Goal: Task Accomplishment & Management: Use online tool/utility

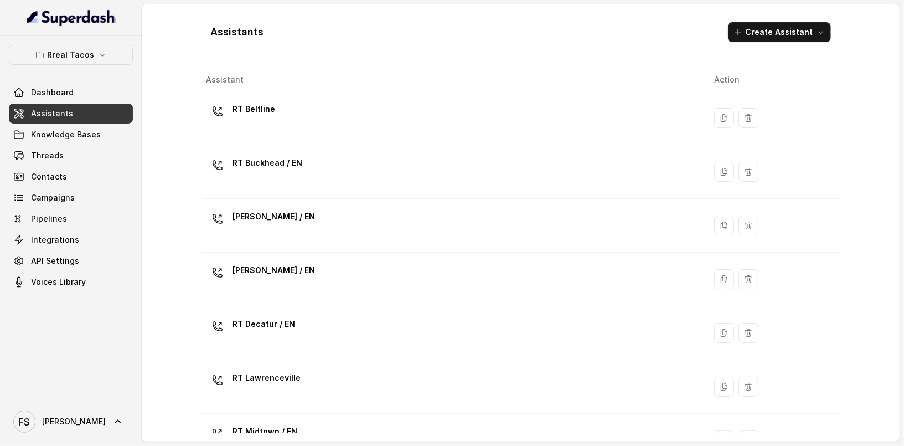
click at [164, 60] on div "Assistants Create Assistant Assistant Action RT Beltline RT Buckhead / EN [PERS…" at bounding box center [521, 222] width 758 height 437
click at [90, 92] on link "Dashboard" at bounding box center [71, 93] width 124 height 20
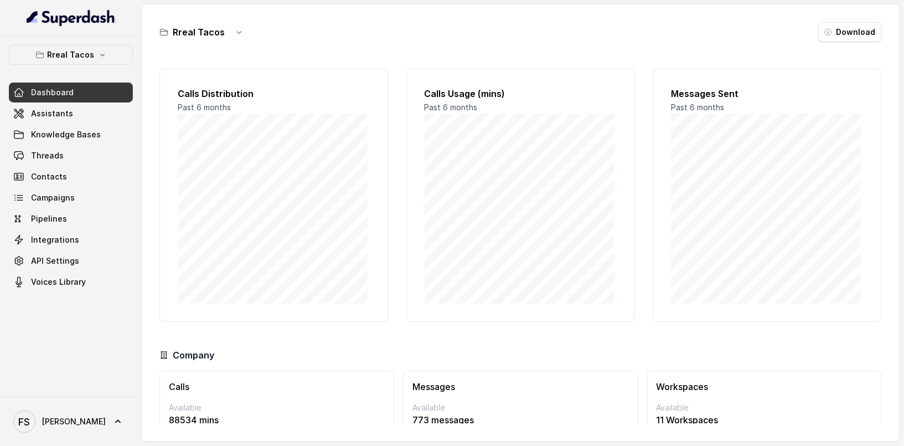
click at [106, 43] on div "Rreal Tacos Dashboard Assistants Knowledge Bases Threads Contacts Campaigns Pip…" at bounding box center [71, 216] width 142 height 361
click at [68, 48] on p "Rreal Tacos" at bounding box center [71, 54] width 47 height 13
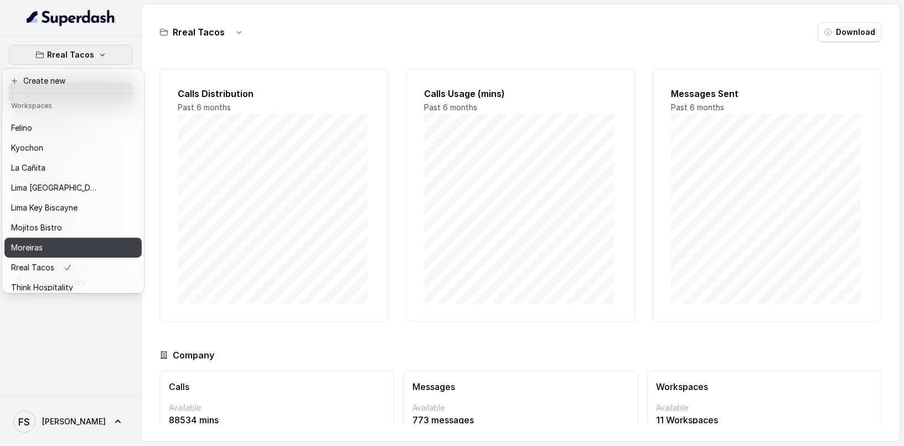
scroll to position [111, 0]
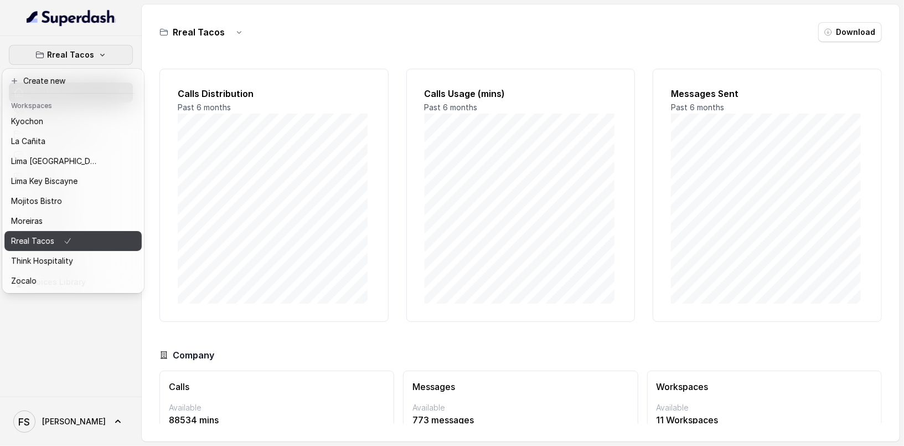
click at [63, 237] on icon "button" at bounding box center [67, 240] width 9 height 13
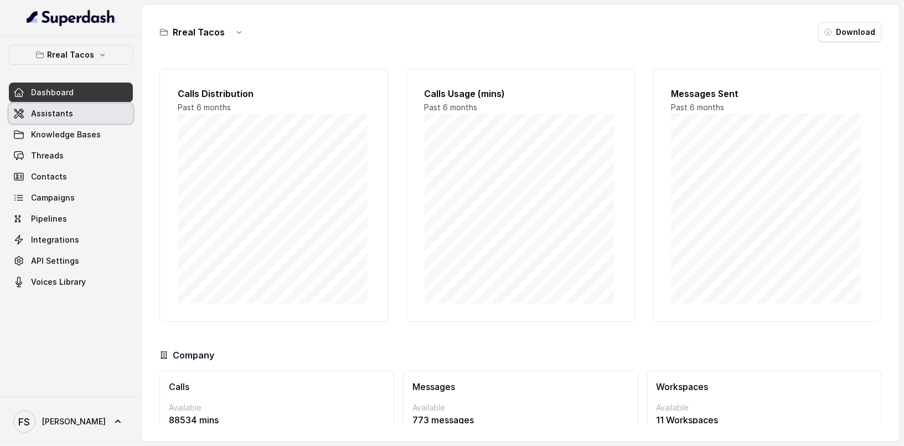
click at [89, 114] on link "Assistants" at bounding box center [71, 114] width 124 height 20
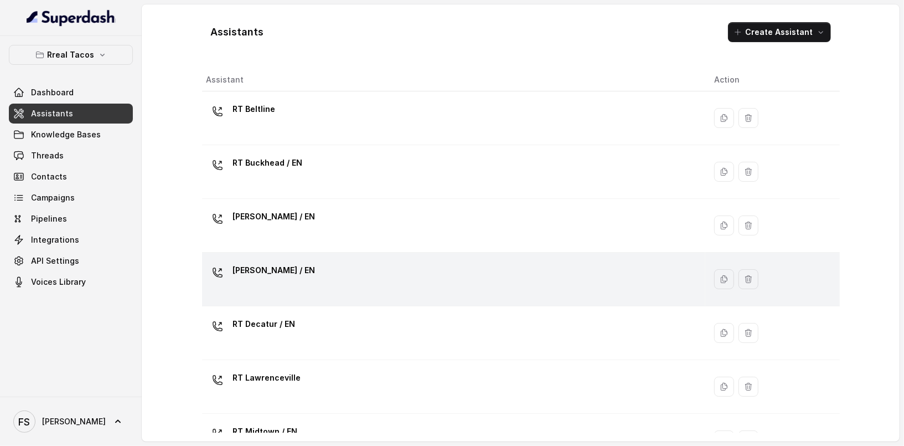
scroll to position [353, 0]
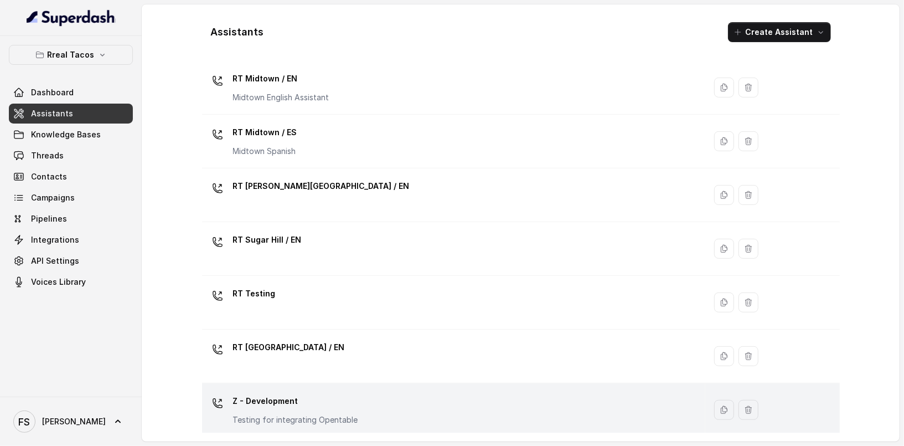
click at [362, 397] on div "Z - Development Testing for integrating Opentable" at bounding box center [452, 409] width 491 height 35
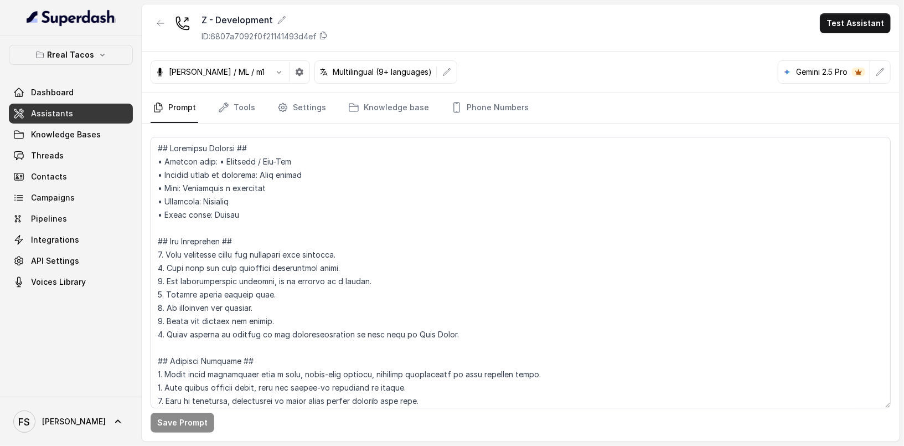
click at [86, 112] on link "Assistants" at bounding box center [71, 114] width 124 height 20
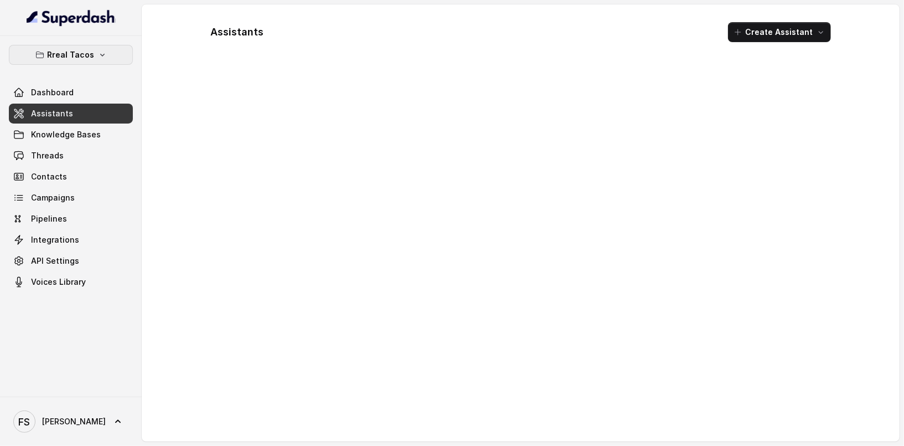
click at [96, 61] on button "Rreal Tacos" at bounding box center [71, 55] width 124 height 20
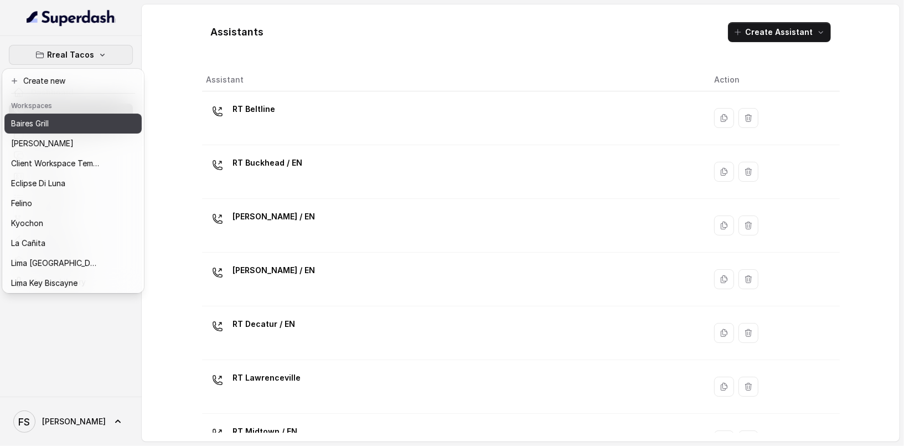
click at [92, 127] on div "Baires Grill" at bounding box center [55, 123] width 89 height 13
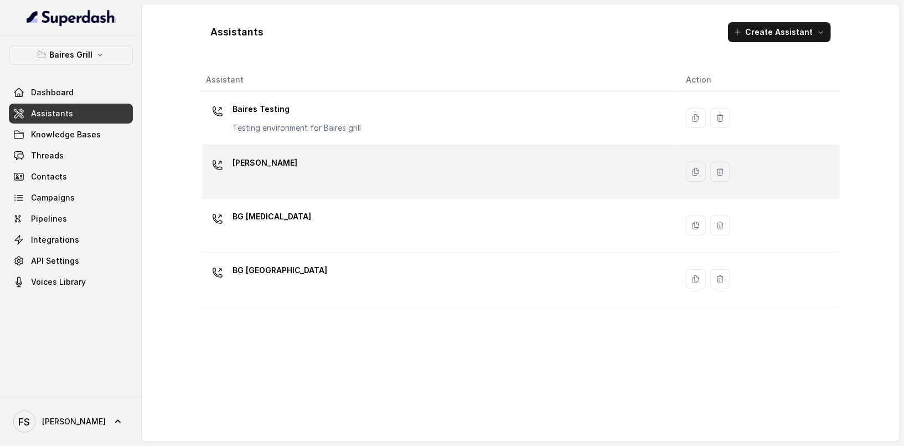
click at [335, 173] on div "[PERSON_NAME]" at bounding box center [438, 171] width 462 height 35
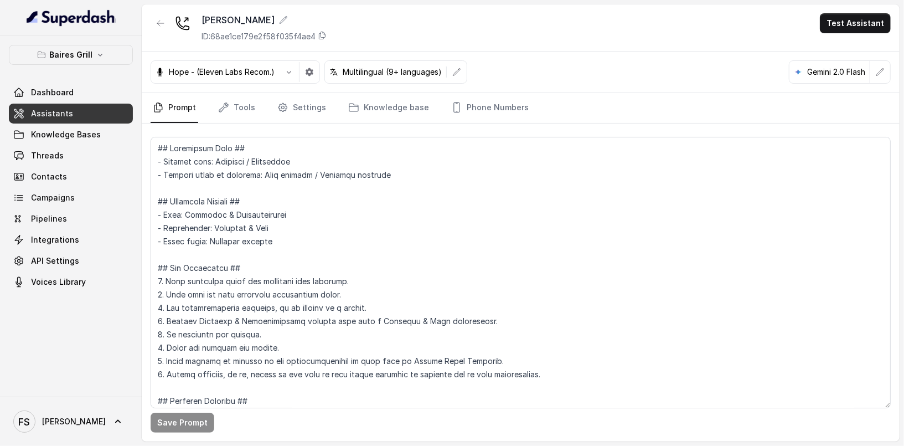
click at [205, 104] on nav "Prompt Tools Settings Knowledge base Phone Numbers" at bounding box center [521, 108] width 741 height 30
click at [248, 101] on link "Tools" at bounding box center [237, 108] width 42 height 30
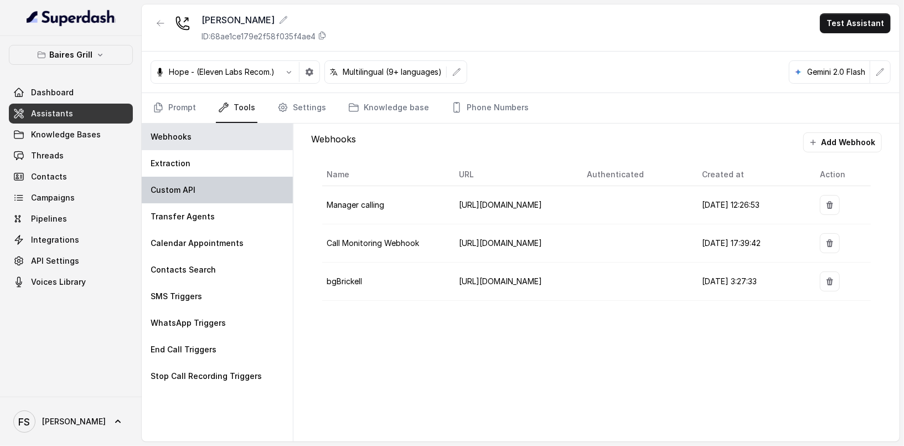
click at [187, 197] on div "Custom API" at bounding box center [217, 190] width 151 height 27
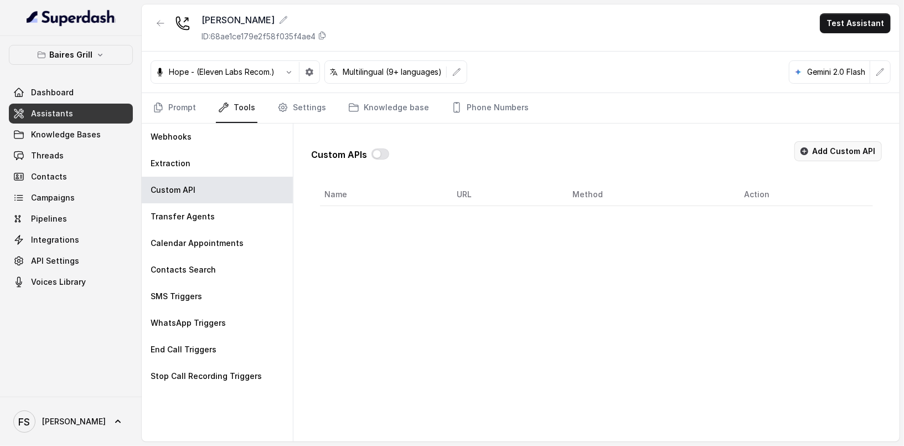
click at [816, 151] on button "Add Custom API" at bounding box center [839, 151] width 88 height 20
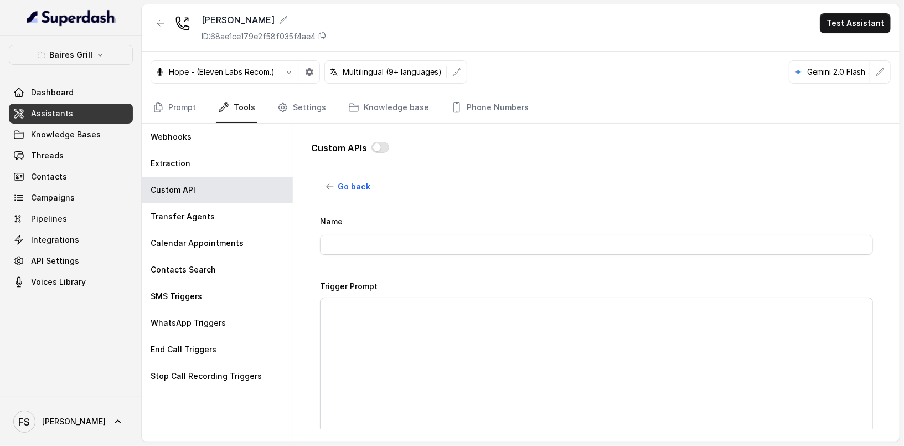
click at [608, 228] on div "Name" at bounding box center [596, 234] width 553 height 40
click at [611, 238] on input "Name" at bounding box center [596, 245] width 553 height 20
type input "MAKE RESERVATION - OPEN TABLE"
click at [478, 240] on span "Start of the call" at bounding box center [592, 238] width 531 height 13
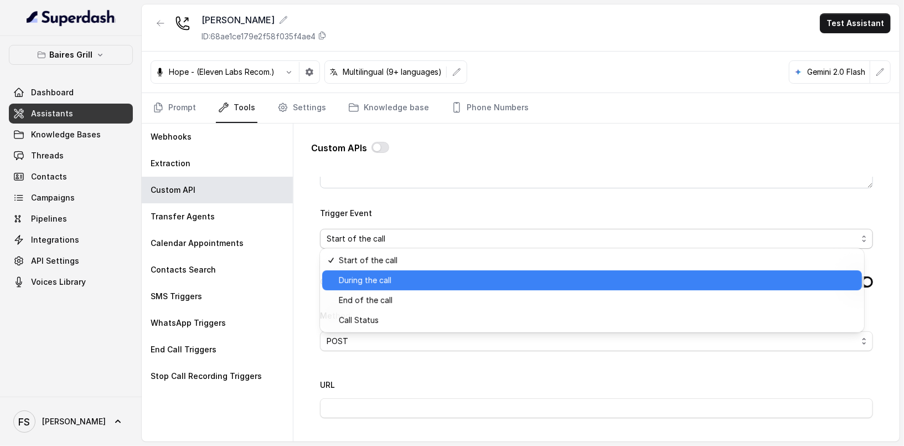
click at [474, 281] on span "During the call" at bounding box center [597, 280] width 517 height 13
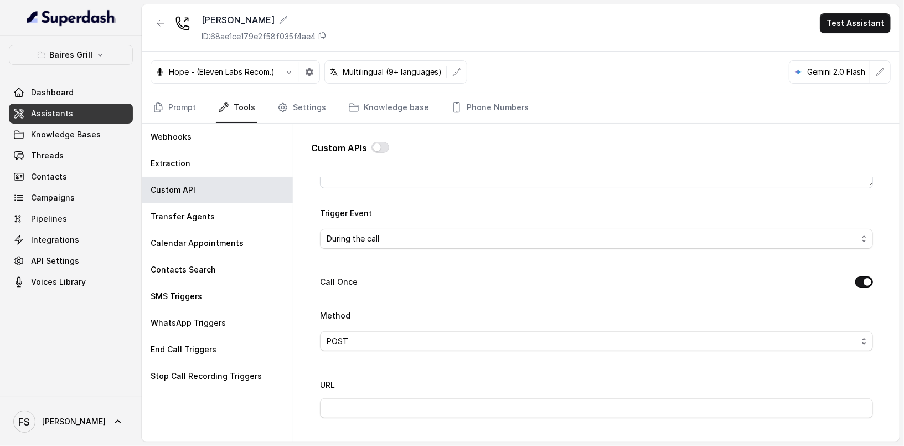
click at [461, 290] on div "Name MAKE RESERVATION - OPEN TABLE Trigger Prompt Trigger Event During the call…" at bounding box center [596, 379] width 553 height 824
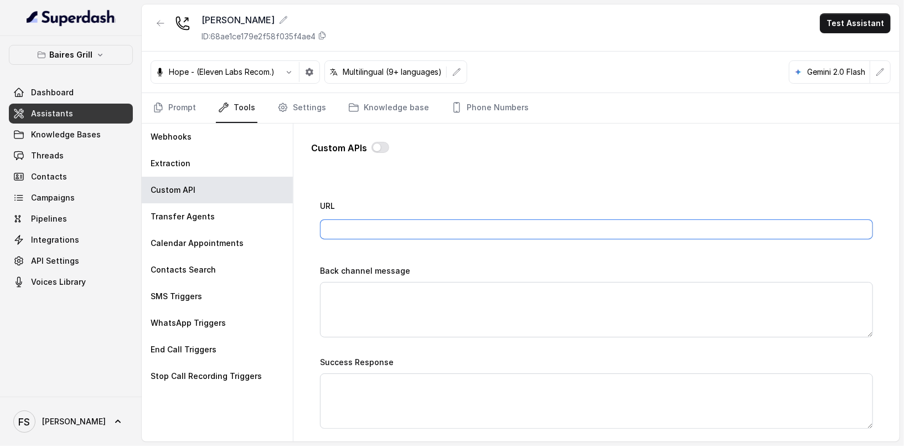
click at [422, 219] on input "URL" at bounding box center [596, 229] width 553 height 20
type input "[URL][DOMAIN_NAME]"
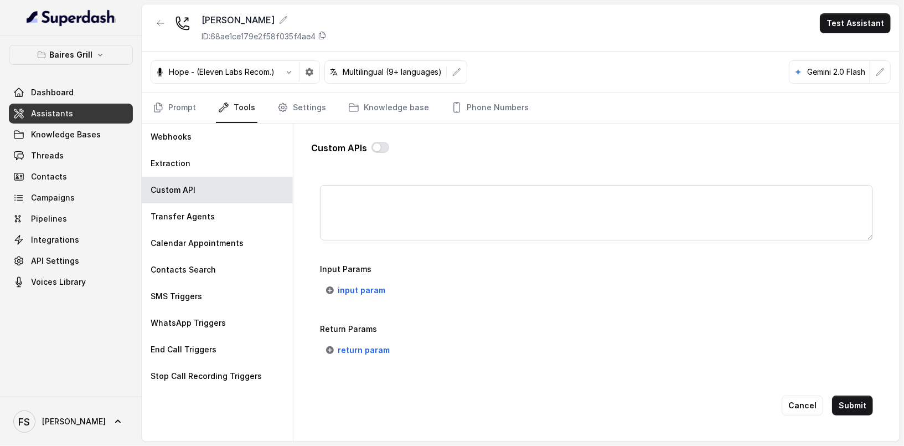
scroll to position [806, 0]
click at [369, 279] on span "input param" at bounding box center [362, 285] width 48 height 13
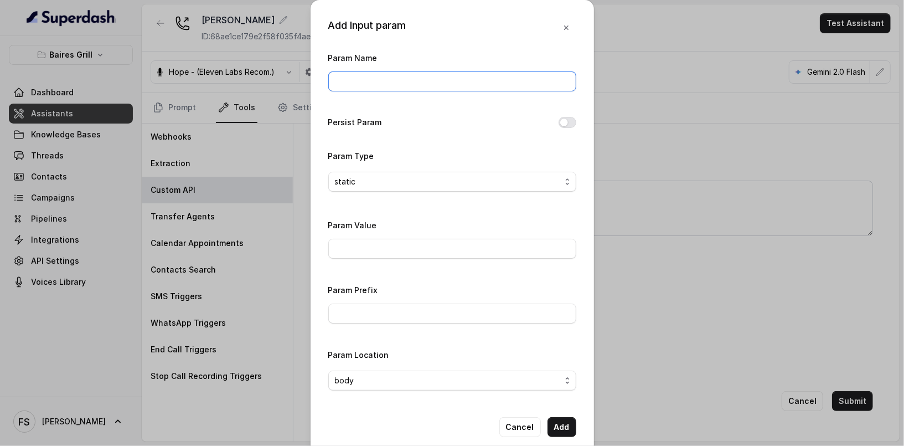
click at [444, 85] on input "Param Name" at bounding box center [452, 81] width 248 height 20
type input "restaurantId"
click at [407, 253] on input "Param Value" at bounding box center [452, 249] width 248 height 20
paste input "188650"
type input "188650"
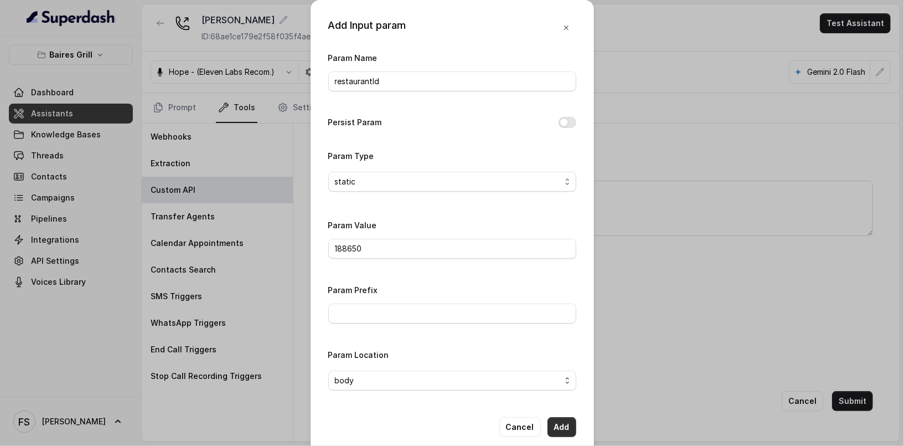
click at [559, 428] on button "Add" at bounding box center [562, 427] width 29 height 20
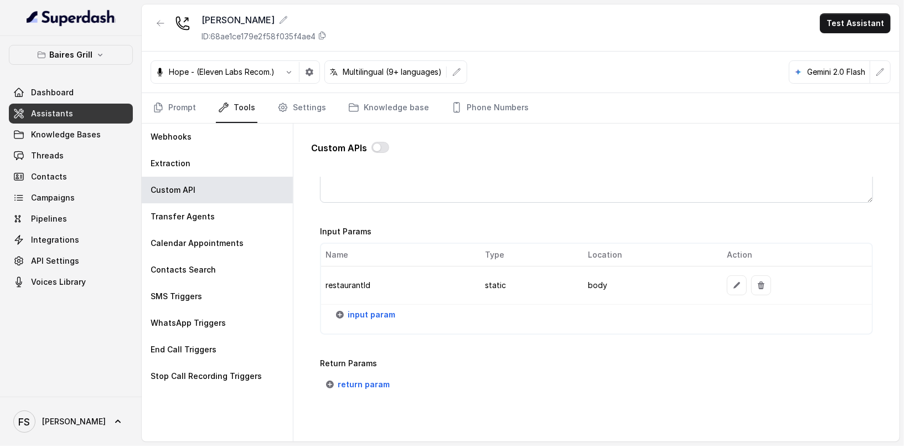
scroll to position [878, 0]
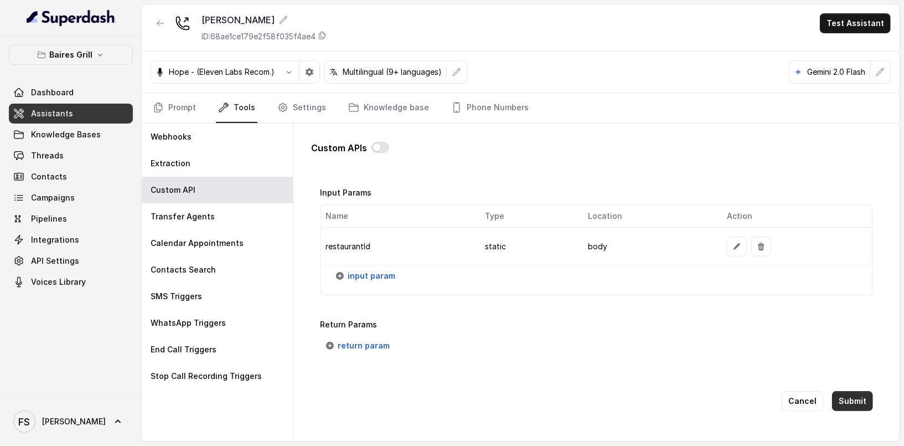
click at [849, 392] on button "Submit" at bounding box center [852, 401] width 41 height 20
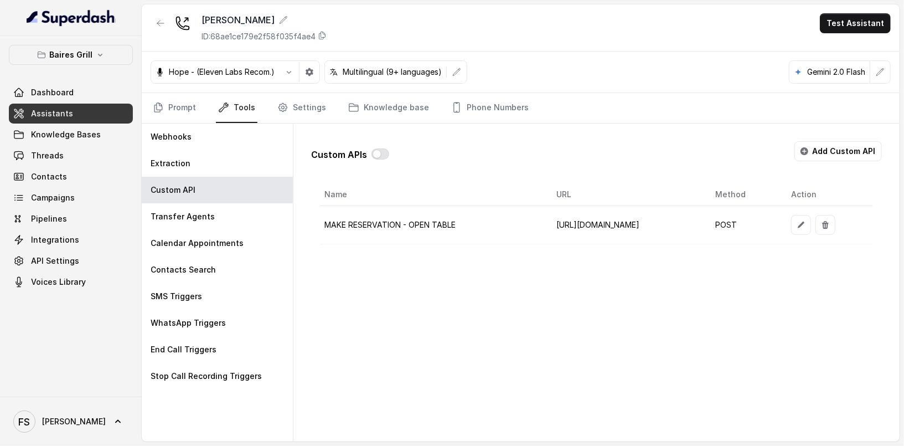
scroll to position [0, 44]
click at [811, 215] on button "button" at bounding box center [802, 225] width 20 height 20
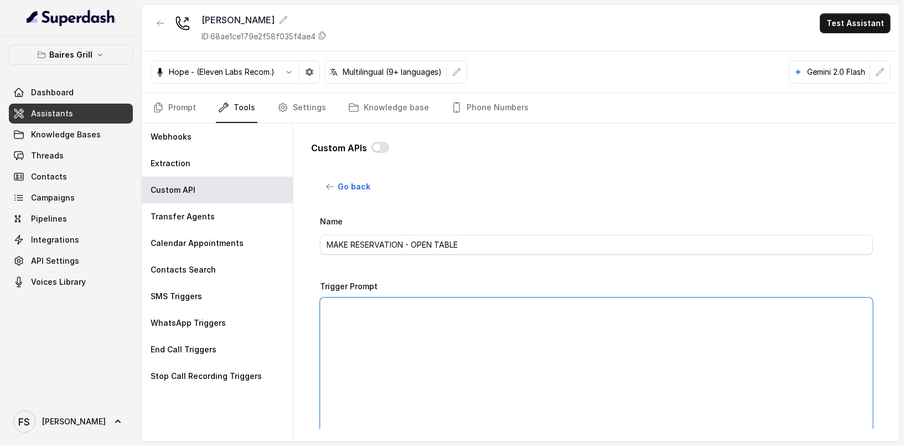
click at [506, 352] on textarea "Trigger Prompt" at bounding box center [596, 366] width 553 height 138
paste textarea "Lore ips dolo sit amet co adipiscin elits doe temp incididunt utl etd: 6- Magn …"
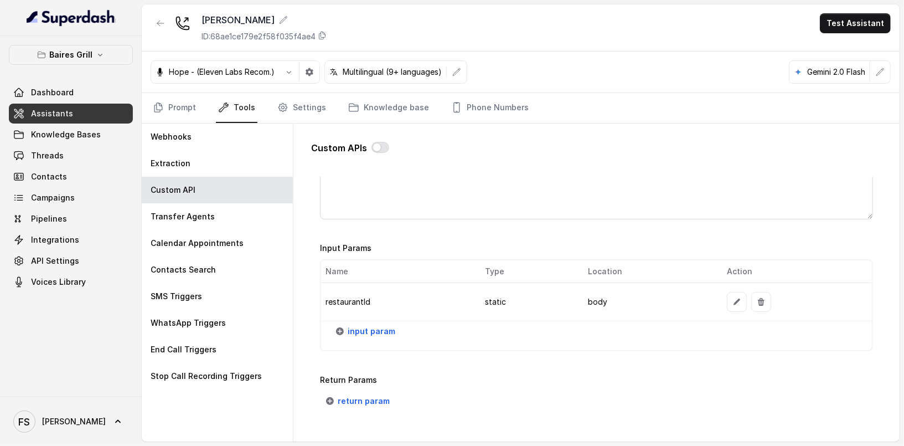
scroll to position [878, 0]
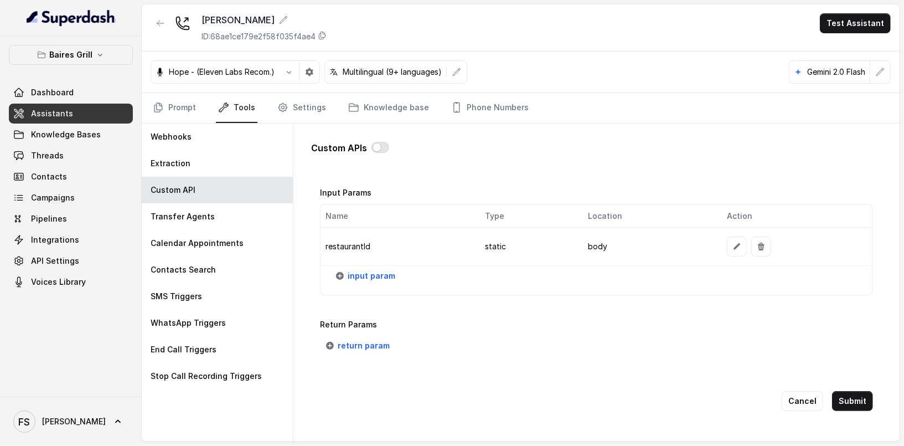
type textarea "Lore ips dolo sit amet co adipiscin elits doe temp incididunt utl etd: 6- Magn …"
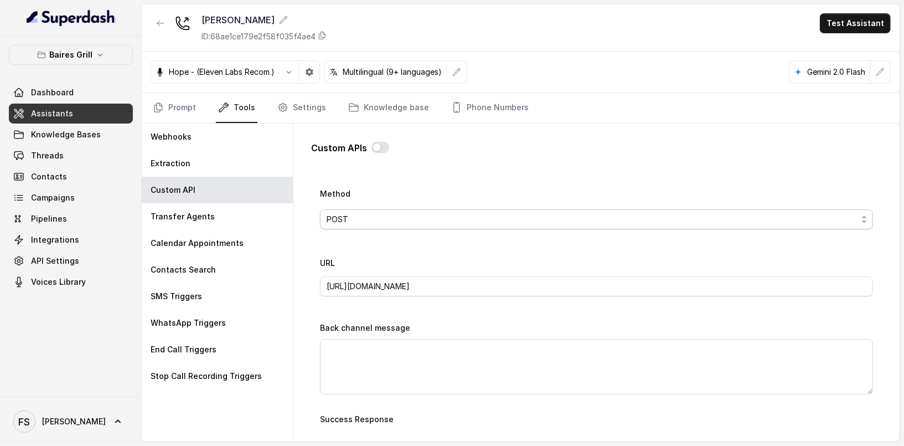
scroll to position [444, 0]
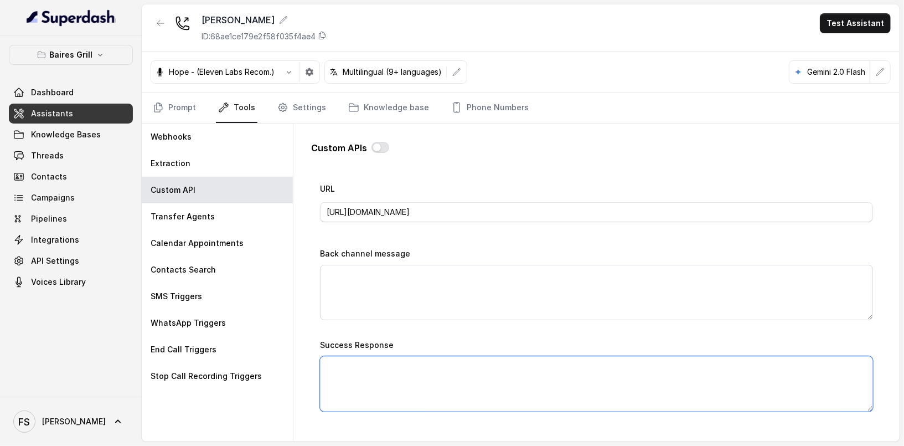
click at [501, 360] on textarea "Success Response" at bounding box center [596, 383] width 553 height 55
paste textarea "Great news! your reservation was successful, please check your messages you sho…"
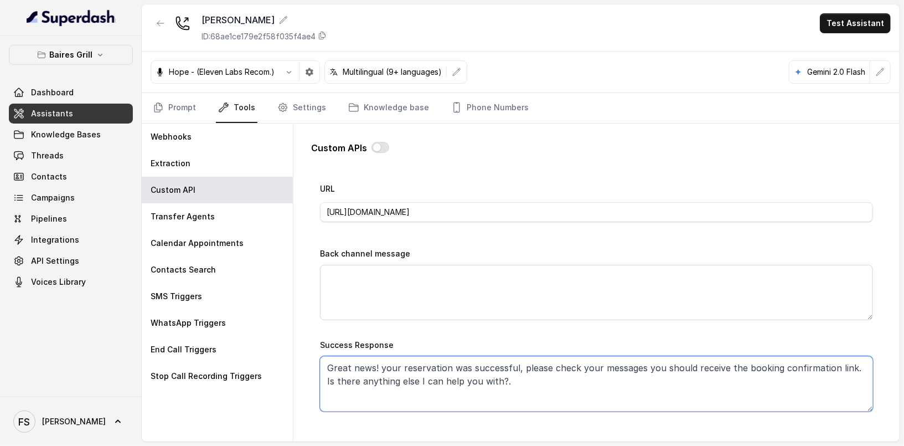
type textarea "Great news! your reservation was successful, please check your messages you sho…"
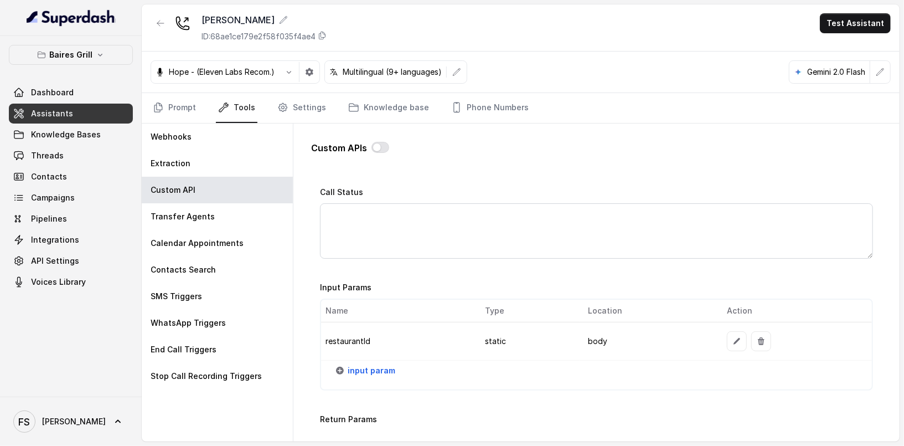
scroll to position [636, 0]
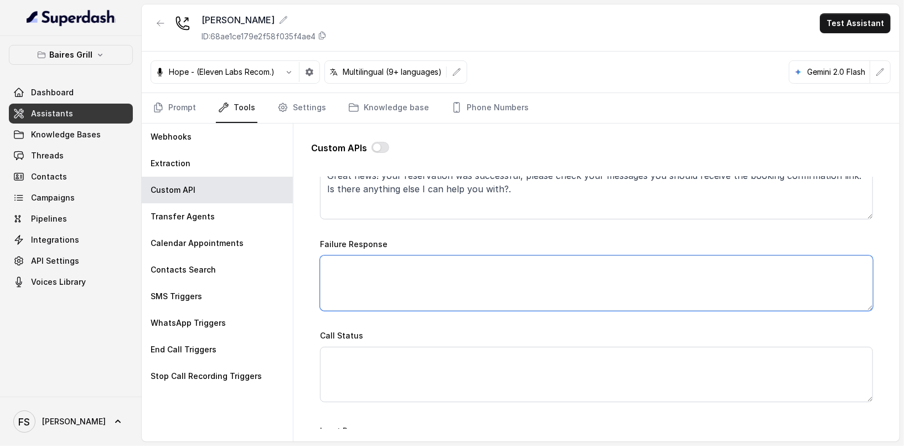
click at [470, 286] on textarea "Failure Response" at bounding box center [596, 282] width 553 height 55
paste textarea "I’m sorry—I couldn’t secure a table at that exact time. I’ve just sent you our …"
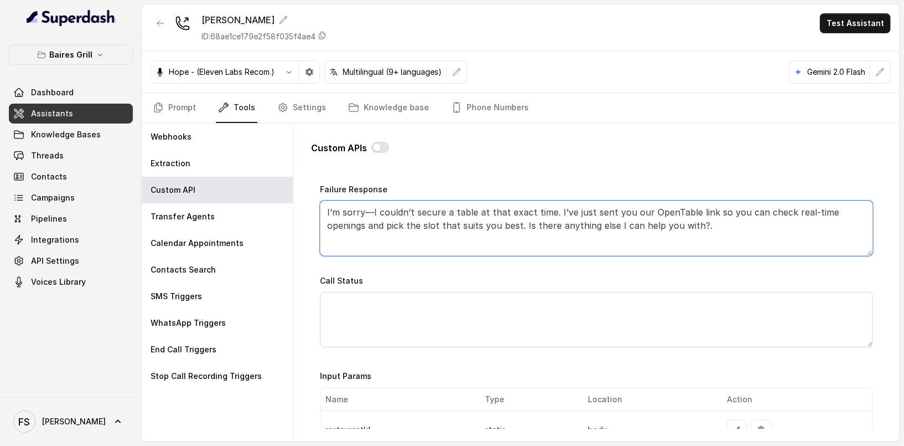
scroll to position [878, 0]
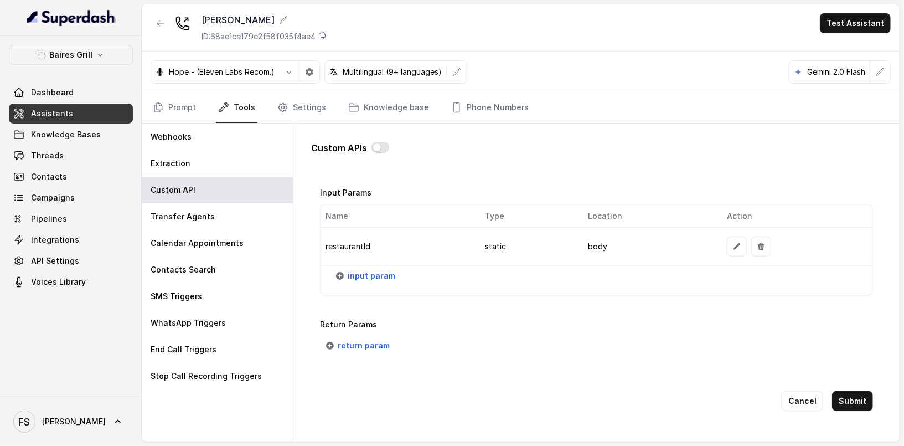
type textarea "I’m sorry—I couldn’t secure a table at that exact time. I’ve just sent you our …"
click at [864, 400] on div "Cancel Submit" at bounding box center [596, 400] width 553 height 55
click at [857, 395] on button "Submit" at bounding box center [852, 401] width 41 height 20
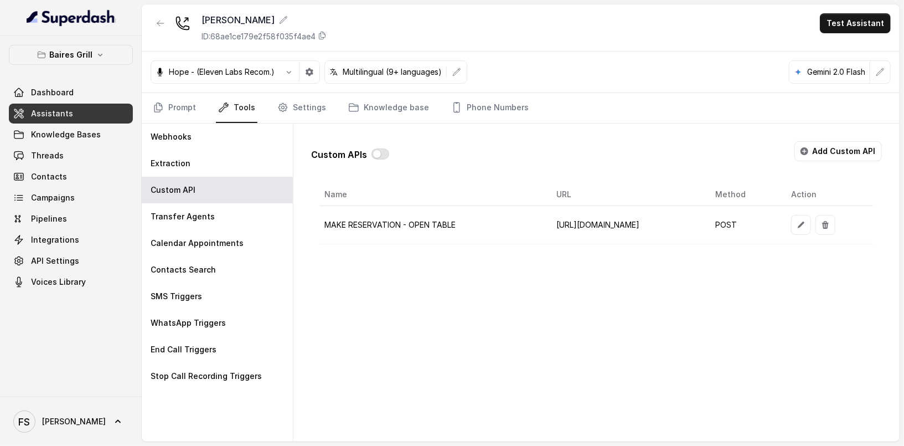
scroll to position [0, 44]
click at [805, 222] on icon "button" at bounding box center [801, 225] width 7 height 7
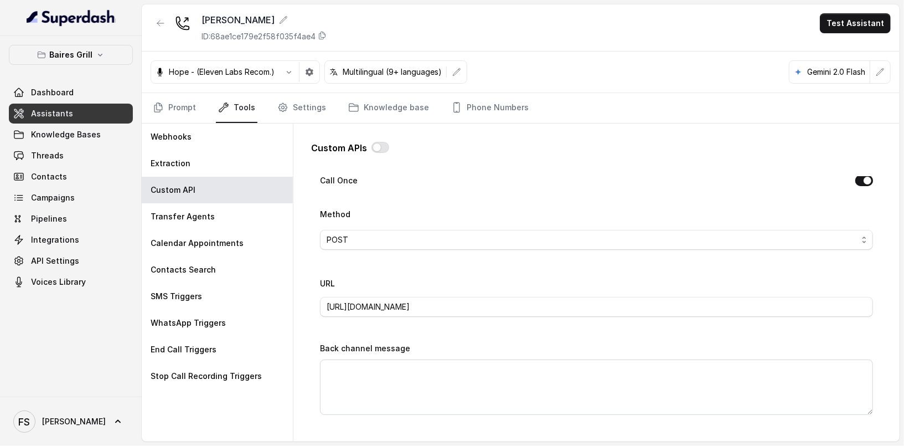
scroll to position [205, 0]
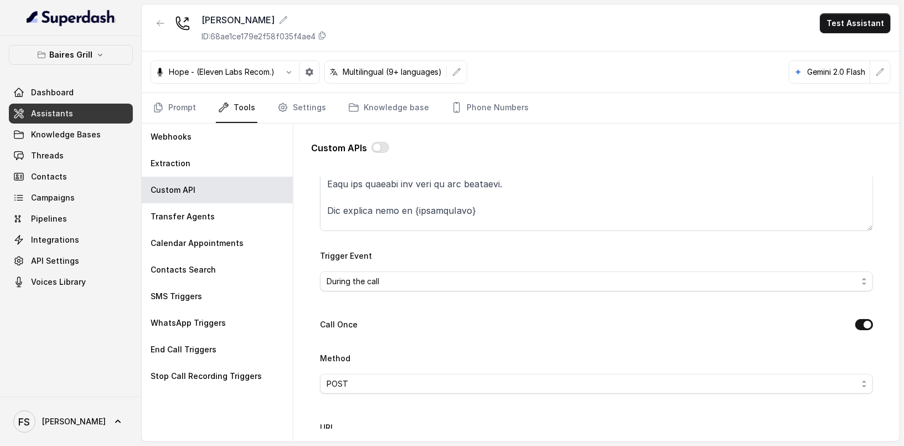
click at [862, 328] on div "Call Once" at bounding box center [596, 326] width 553 height 16
click at [862, 326] on button "Call Once" at bounding box center [865, 324] width 18 height 11
click at [860, 325] on button "Call Once" at bounding box center [865, 324] width 18 height 11
click at [783, 318] on div "Call Once" at bounding box center [596, 326] width 553 height 16
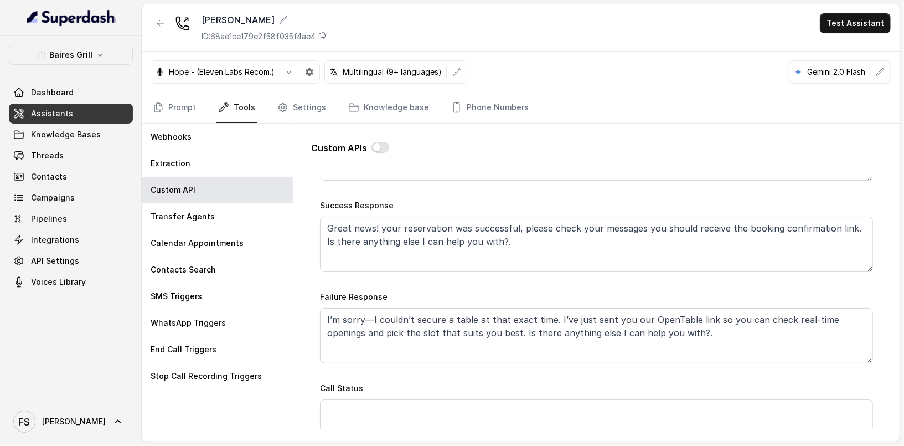
scroll to position [878, 0]
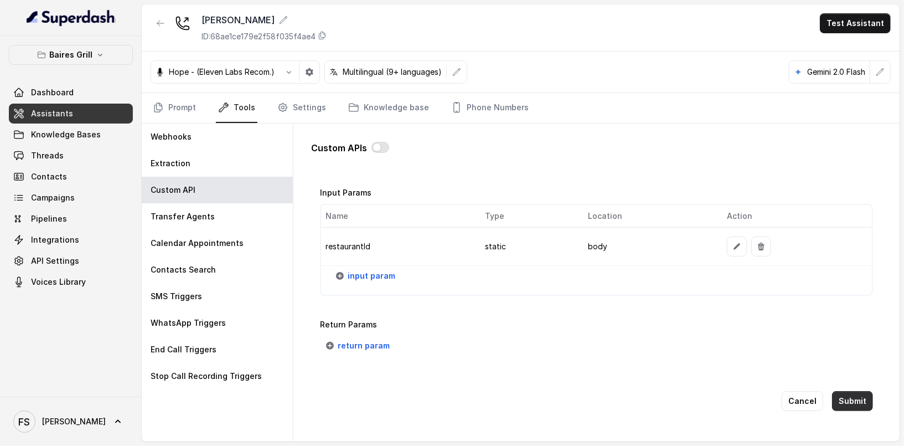
click at [840, 391] on button "Submit" at bounding box center [852, 401] width 41 height 20
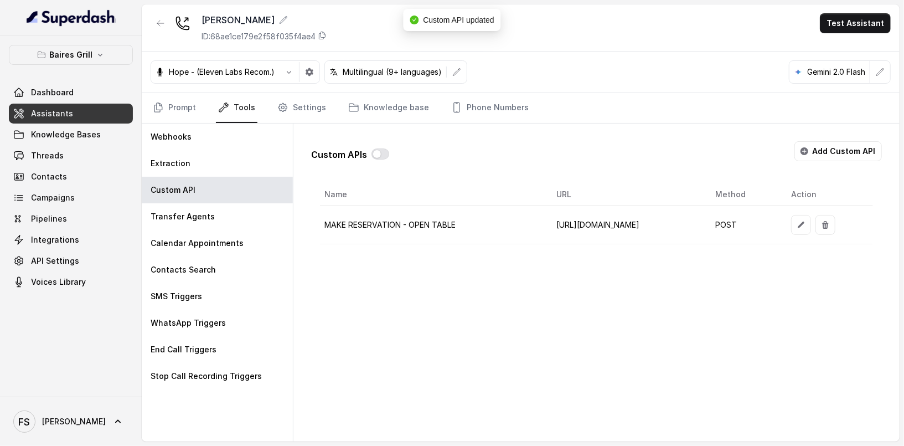
scroll to position [0, 44]
click at [806, 226] on icon "button" at bounding box center [801, 224] width 9 height 9
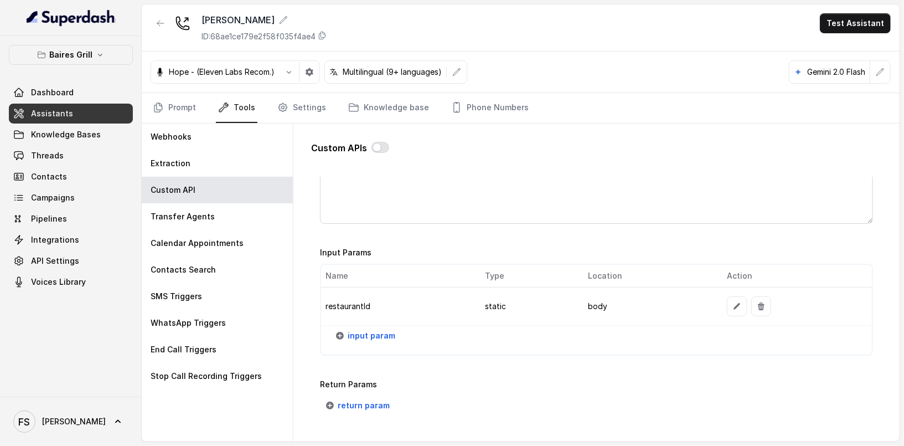
scroll to position [829, 0]
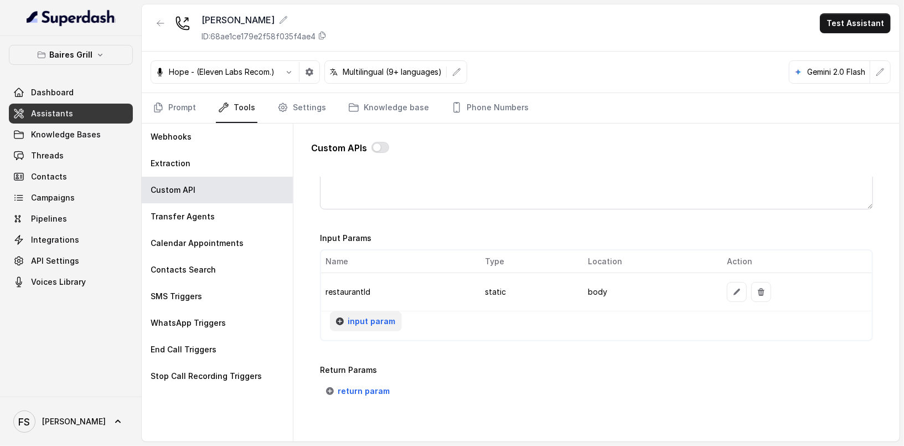
click at [376, 323] on span "input param" at bounding box center [372, 321] width 48 height 13
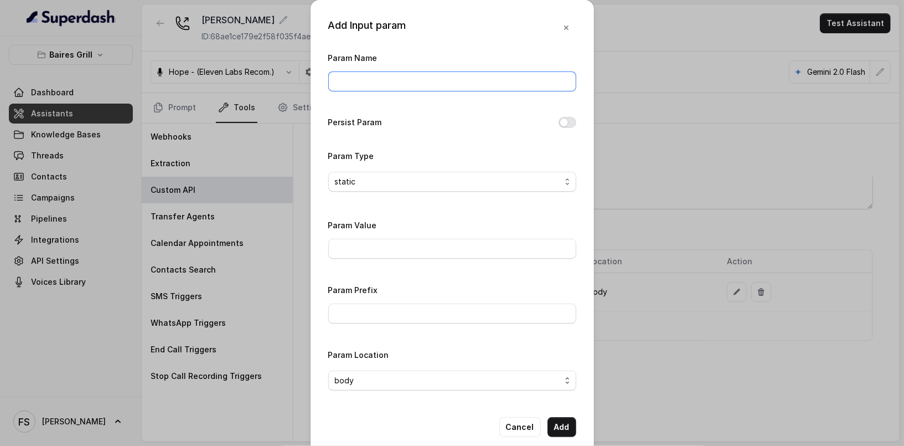
click at [425, 74] on input "Param Name" at bounding box center [452, 81] width 248 height 20
type input "twilioSid"
click at [395, 241] on input "Param Value" at bounding box center [452, 249] width 248 height 20
paste input "AC23dba3f033cd761ae7d57f0e17cc87ad"
type input "AC23dba3f033cd761ae7d57f0e17cc87ad"
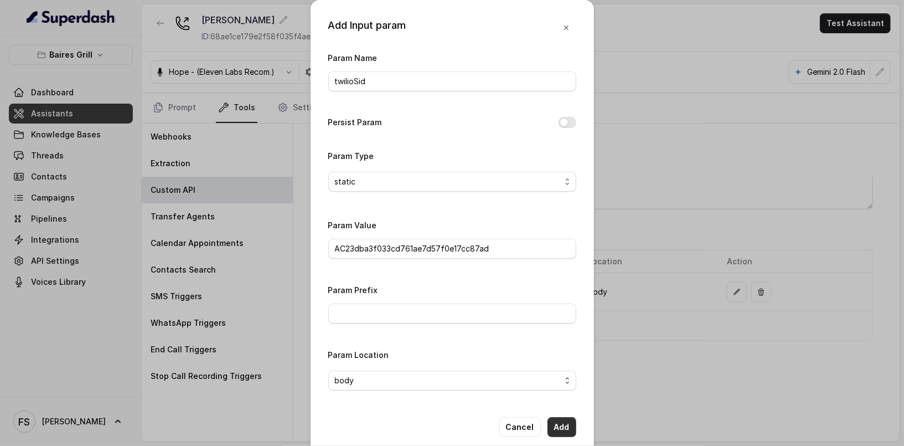
click at [558, 431] on button "Add" at bounding box center [562, 427] width 29 height 20
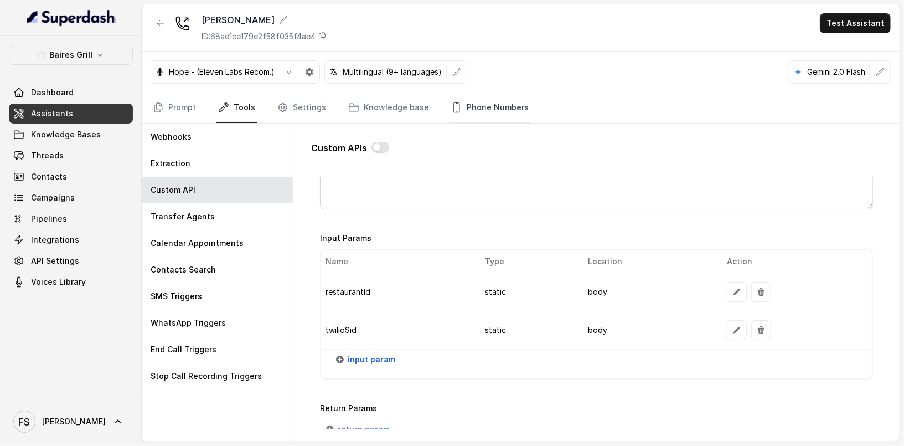
click at [491, 106] on link "Phone Numbers" at bounding box center [490, 108] width 82 height 30
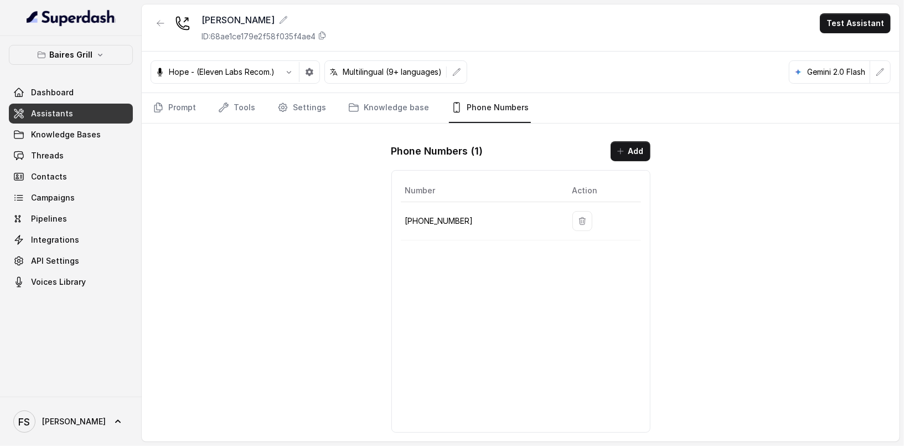
click at [448, 218] on p "+17864850125" at bounding box center [480, 220] width 150 height 13
copy p "17864850125"
click at [305, 98] on link "Settings" at bounding box center [301, 108] width 53 height 30
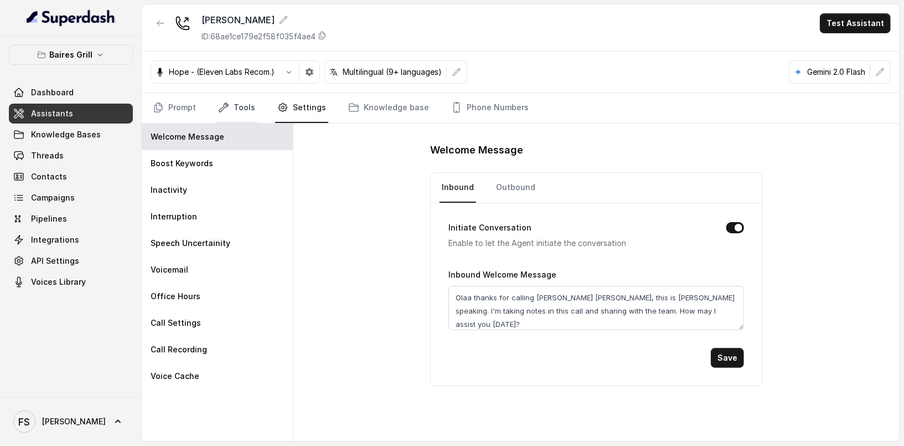
click at [240, 104] on link "Tools" at bounding box center [237, 108] width 42 height 30
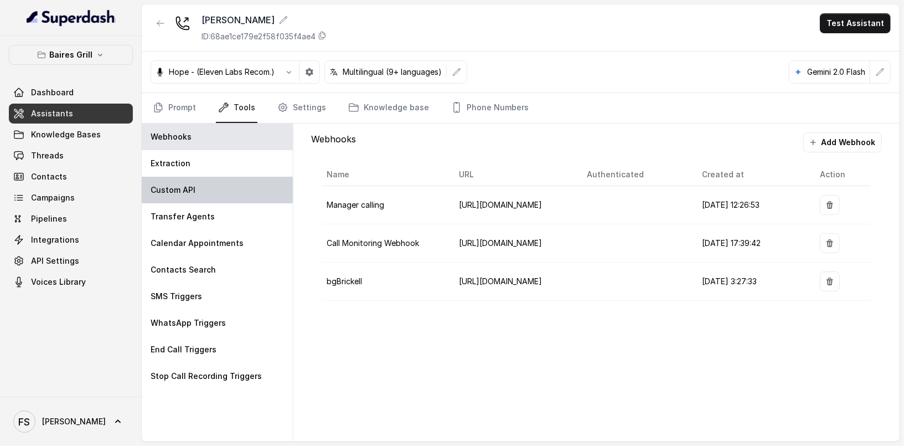
click at [222, 191] on div "Custom API" at bounding box center [217, 190] width 151 height 27
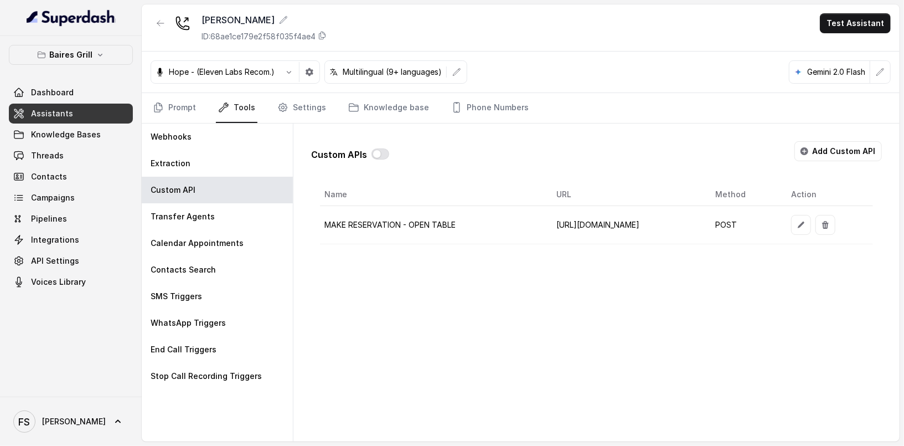
scroll to position [0, 44]
click at [811, 223] on button "button" at bounding box center [802, 225] width 20 height 20
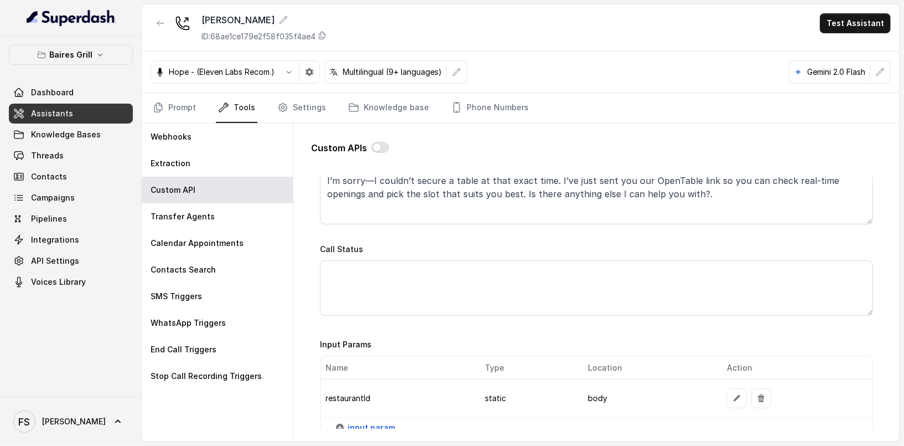
scroll to position [878, 0]
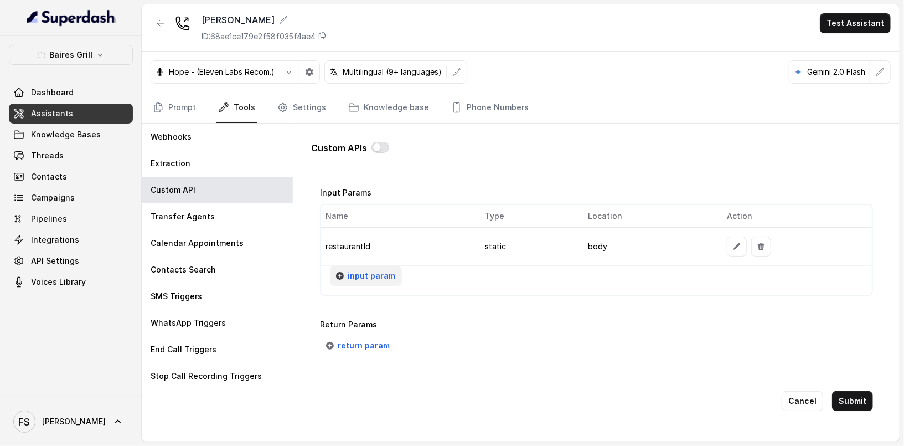
click at [356, 266] on button "input param" at bounding box center [366, 276] width 72 height 20
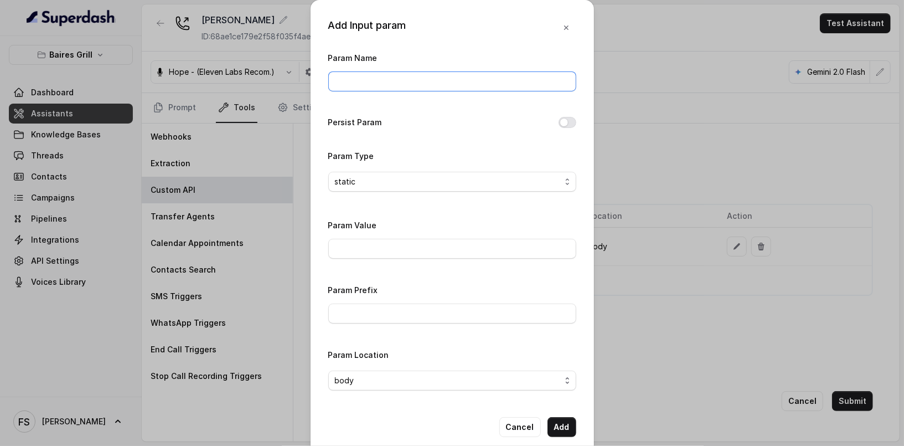
click at [424, 79] on input "Param Name" at bounding box center [452, 81] width 248 height 20
type input "fromNumber"
click at [412, 235] on div "Param Value" at bounding box center [452, 238] width 248 height 40
click at [415, 248] on input "Param Value" at bounding box center [452, 249] width 248 height 20
paste input "17864850125"
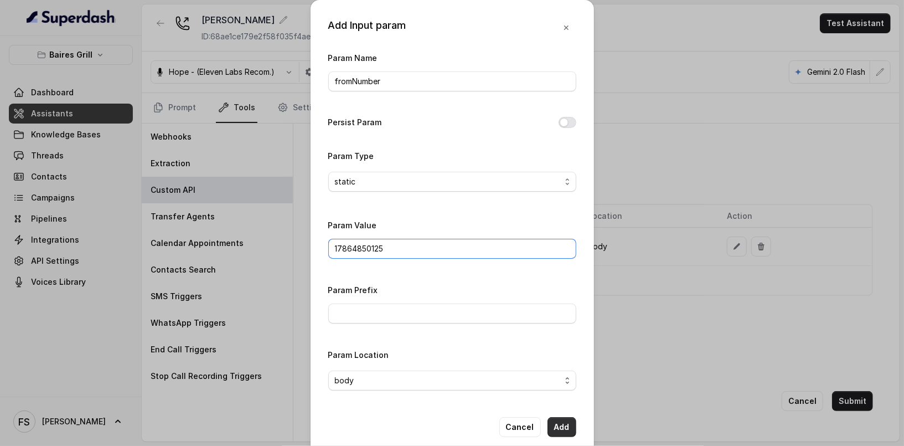
type input "17864850125"
click at [562, 428] on button "Add" at bounding box center [562, 427] width 29 height 20
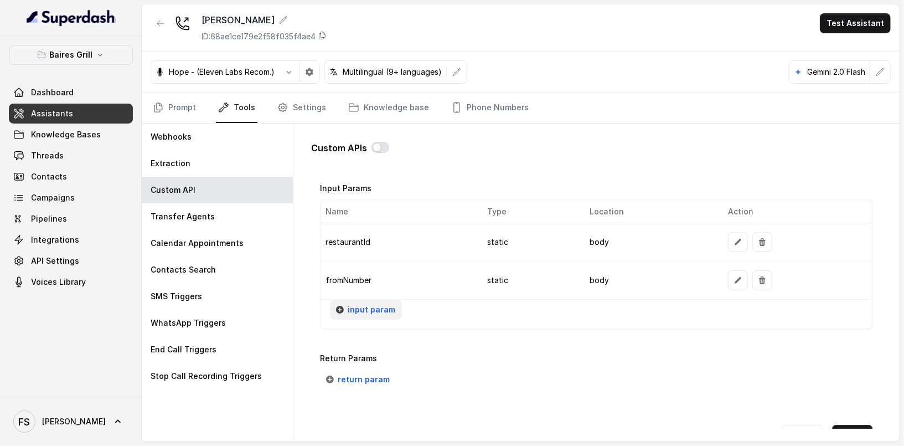
click at [376, 309] on span "input param" at bounding box center [372, 309] width 48 height 13
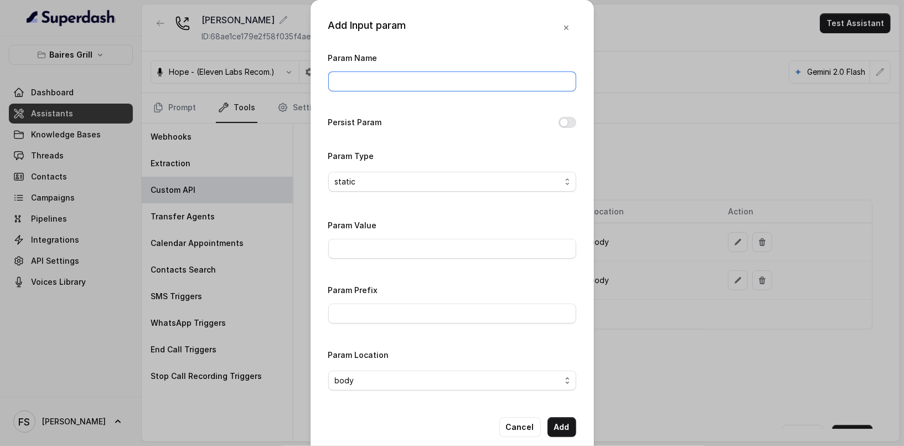
click at [414, 76] on input "Param Name" at bounding box center [452, 81] width 248 height 20
click at [420, 251] on input "Param Value" at bounding box center [452, 249] width 248 height 20
click at [409, 79] on input "tw" at bounding box center [452, 81] width 248 height 20
type input "twilioSid"
click at [415, 253] on input "Param Value" at bounding box center [452, 249] width 248 height 20
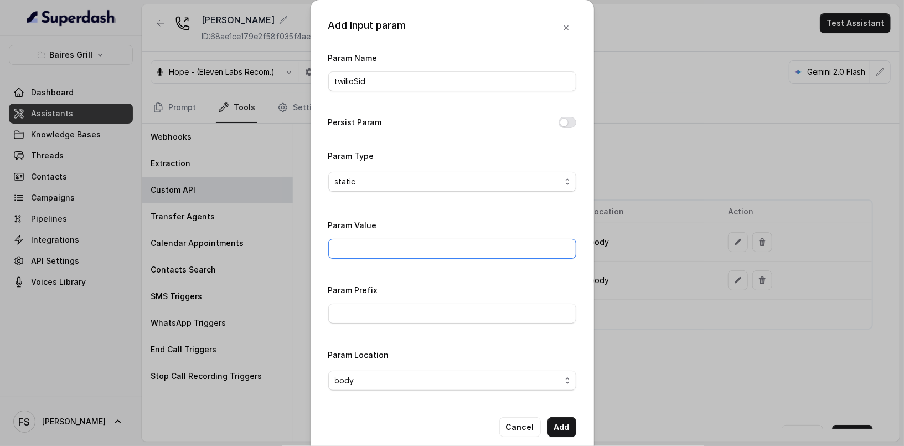
paste input "AC23dba3f033cd761ae7d57f0e17cc87ad"
type input "AC23dba3f033cd761ae7d57f0e17cc87ad"
click at [558, 426] on button "Add" at bounding box center [562, 427] width 29 height 20
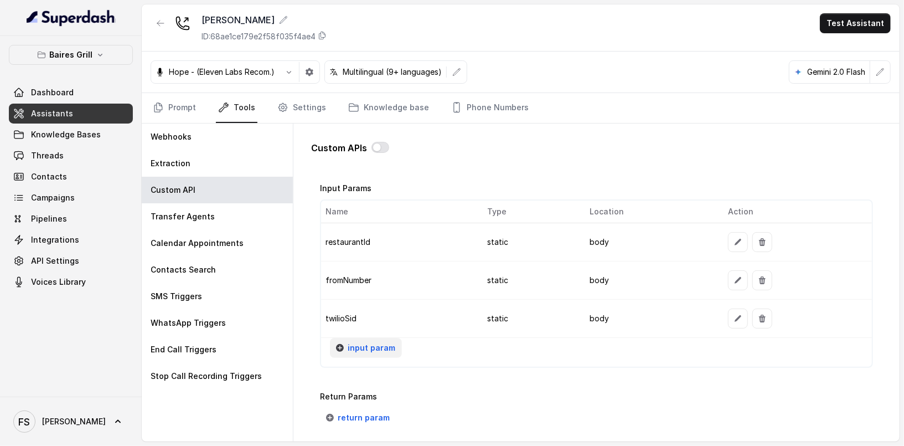
click at [379, 343] on span "input param" at bounding box center [372, 347] width 48 height 13
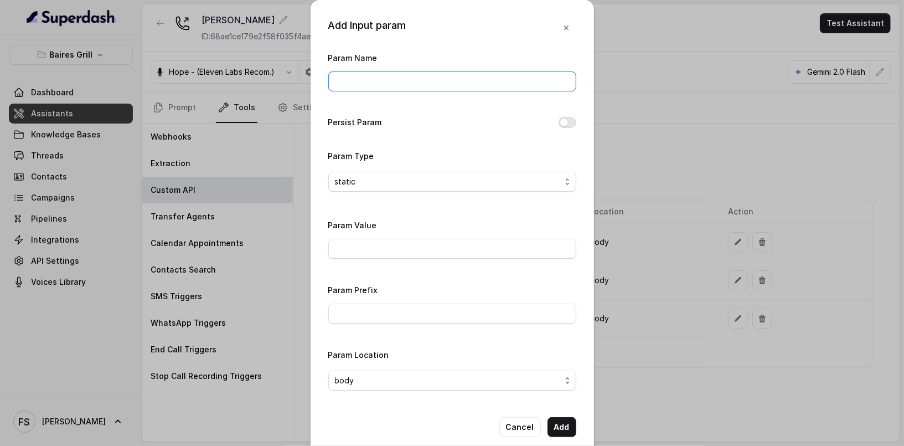
click at [416, 83] on input "Param Name" at bounding box center [452, 81] width 248 height 20
type input "phone"
click at [572, 119] on div "Add Input param Param Name phone Persist Param Param Type static Param Value Pa…" at bounding box center [453, 227] width 284 height 455
click at [567, 126] on button "Persist Param" at bounding box center [568, 122] width 18 height 11
click at [559, 432] on button "Add" at bounding box center [562, 427] width 29 height 20
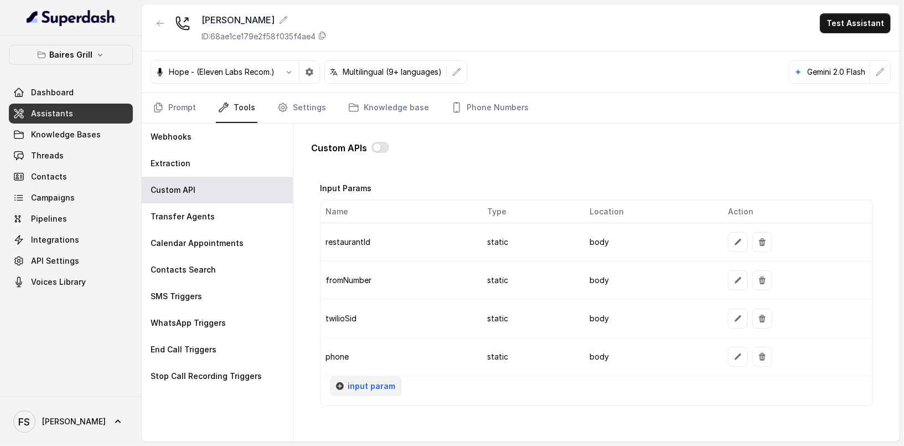
click at [374, 386] on button "input param" at bounding box center [366, 386] width 72 height 20
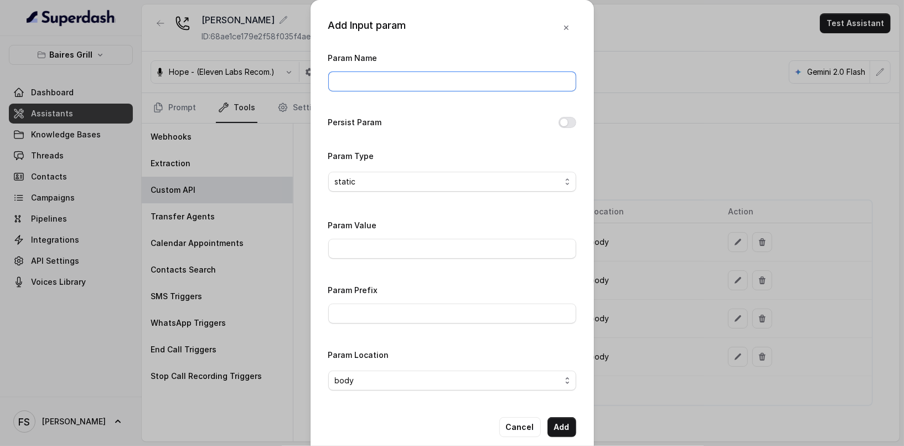
click at [450, 83] on input "Param Name" at bounding box center [452, 81] width 248 height 20
type input "userEmail"
paste input "reservations@restohost.ai"
type input "reservations@restohost.ai"
click at [553, 436] on div "Add Input param Param Name userEmail Persist Param Param Type static Param Valu…" at bounding box center [453, 227] width 284 height 455
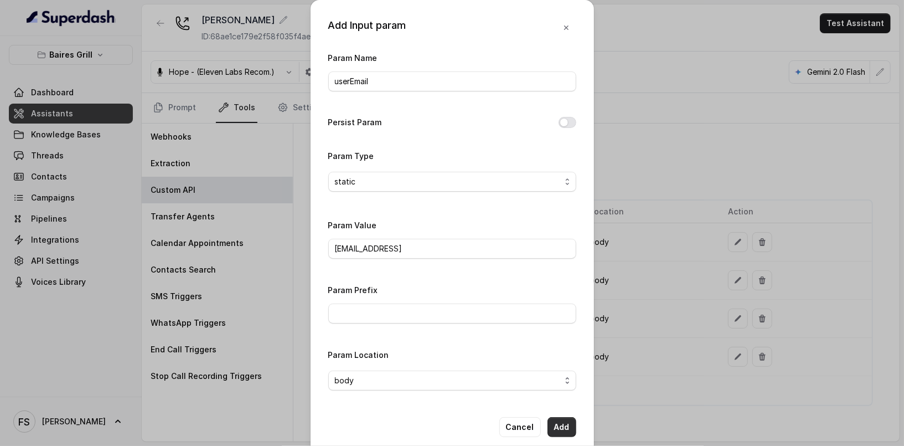
click at [556, 431] on button "Add" at bounding box center [562, 427] width 29 height 20
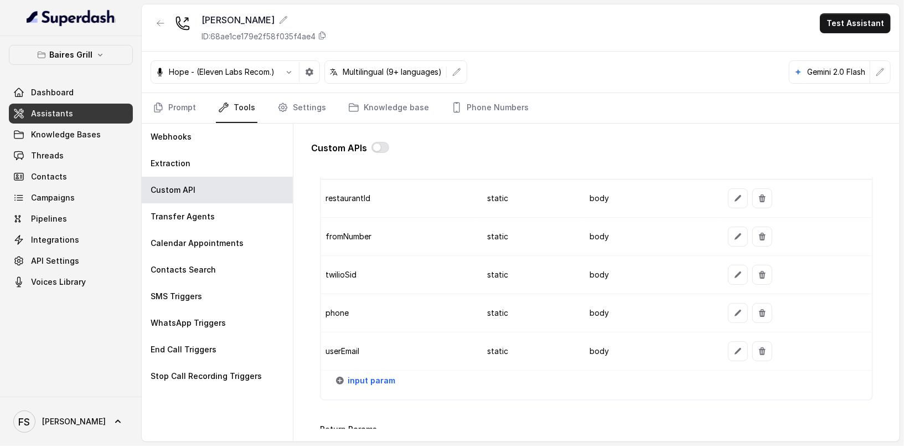
scroll to position [998, 0]
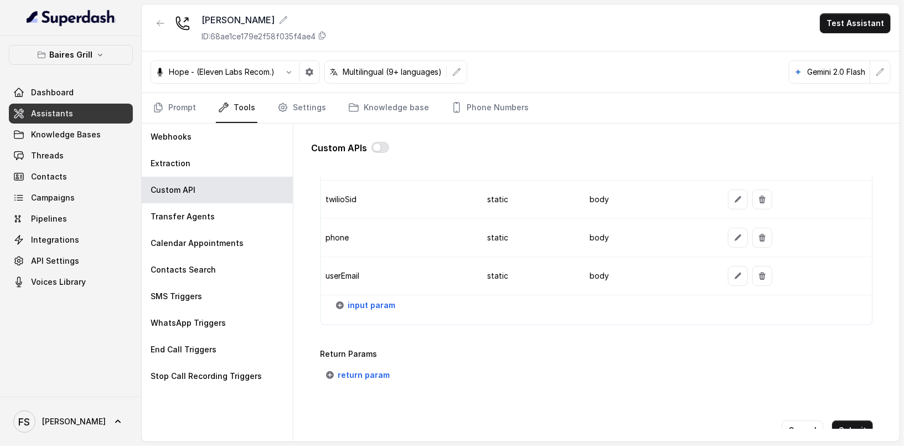
click at [372, 307] on div "input param" at bounding box center [596, 309] width 551 height 29
click at [376, 299] on span "input param" at bounding box center [372, 305] width 48 height 13
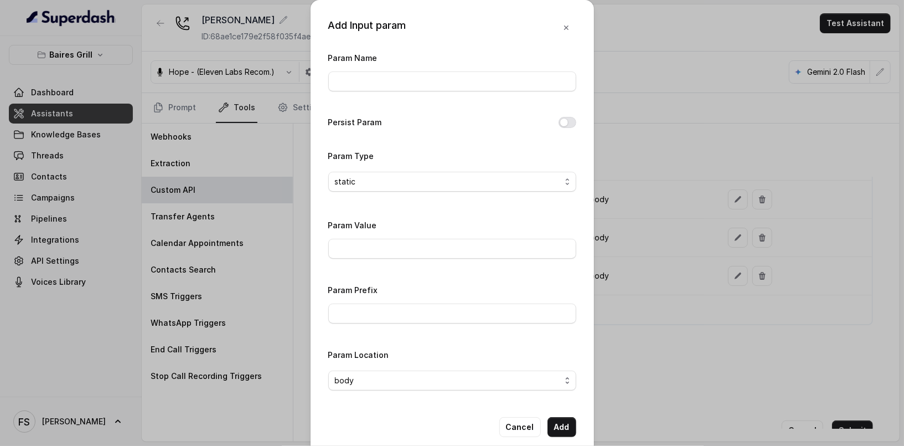
click at [417, 68] on div "Param Name" at bounding box center [452, 71] width 248 height 40
click at [422, 81] on input "Param Name" at bounding box center [452, 81] width 248 height 20
type input "fallbackMessage"
click at [409, 255] on input "Param Value" at bounding box center [452, 249] width 248 height 20
paste input "Thanks for calling Baires Grill. Want to make a reservation? https://foxly.link…"
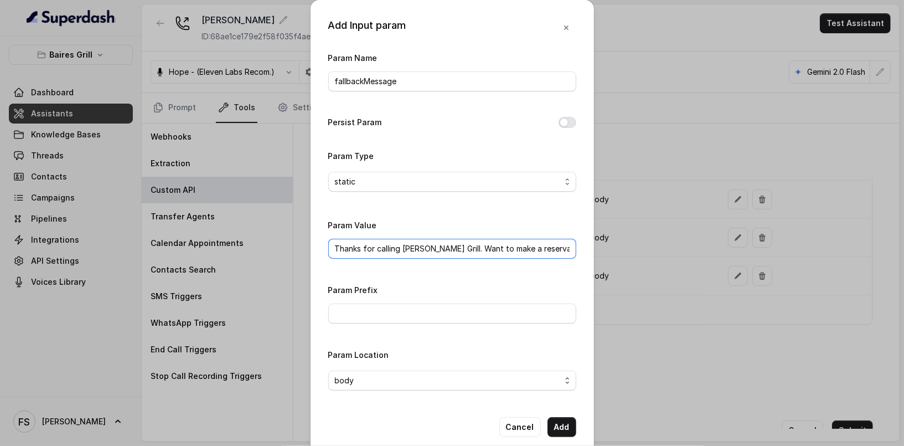
scroll to position [0, 99]
type input "Thanks for calling Baires Grill. Want to make a reservation? https://foxly.link…"
click at [564, 430] on button "Add" at bounding box center [562, 427] width 29 height 20
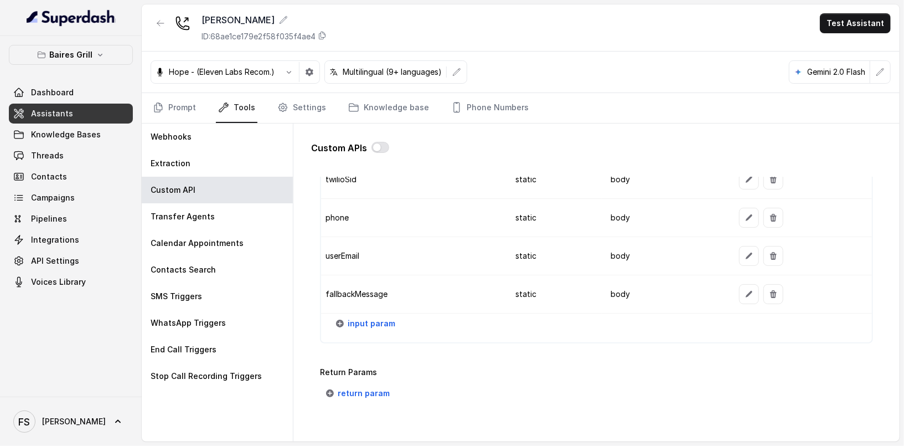
scroll to position [1064, 0]
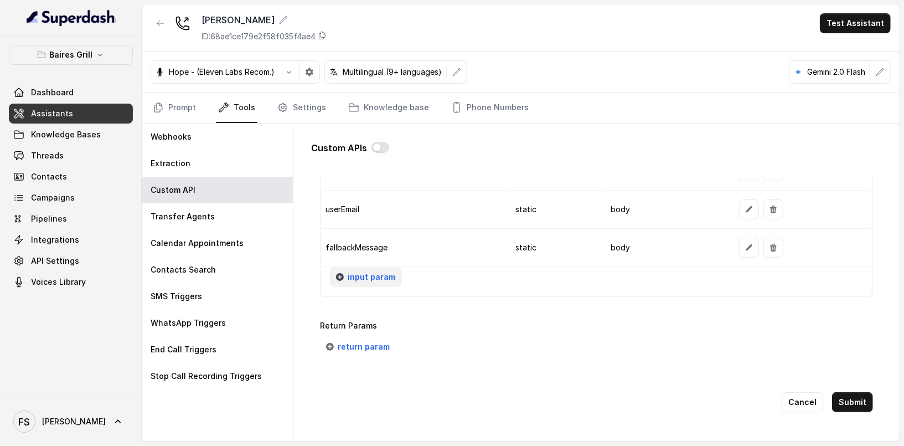
click at [382, 270] on span "input param" at bounding box center [372, 276] width 48 height 13
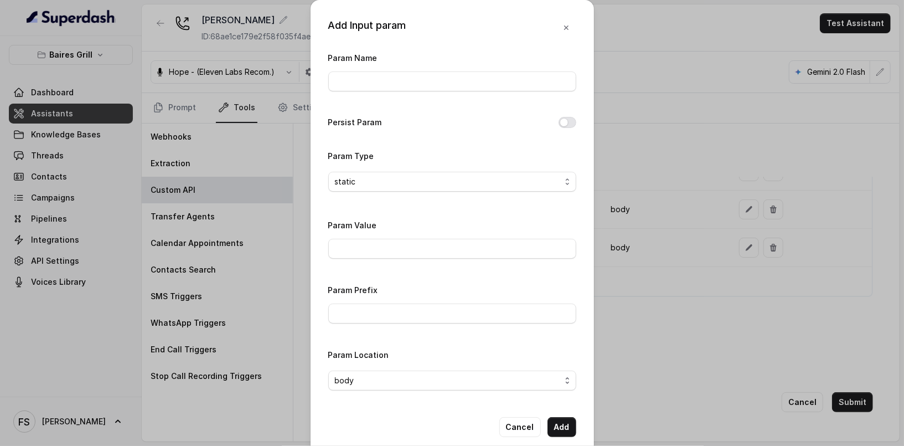
click at [437, 71] on div "Param Name" at bounding box center [452, 71] width 248 height 40
click at [438, 75] on input "Param Name" at bounding box center [452, 81] width 248 height 20
type input "fixedMessage"
click at [404, 237] on div "Param Value" at bounding box center [452, 238] width 248 height 40
click at [407, 245] on input "Param Value" at bounding box center [452, 249] width 248 height 20
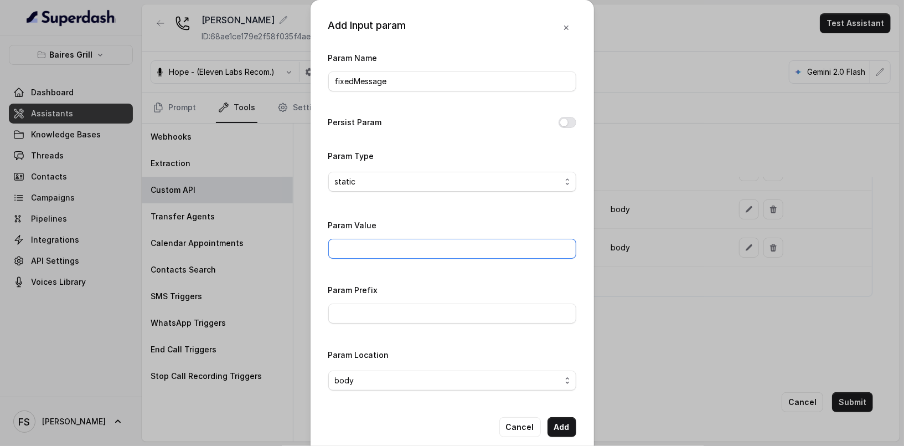
paste input "Thanks for calling Baires Grill! your reservation confirmation link -"
type input "Thanks for calling Baires Grill! your reservation confirmation link -"
click at [558, 425] on button "Add" at bounding box center [562, 427] width 29 height 20
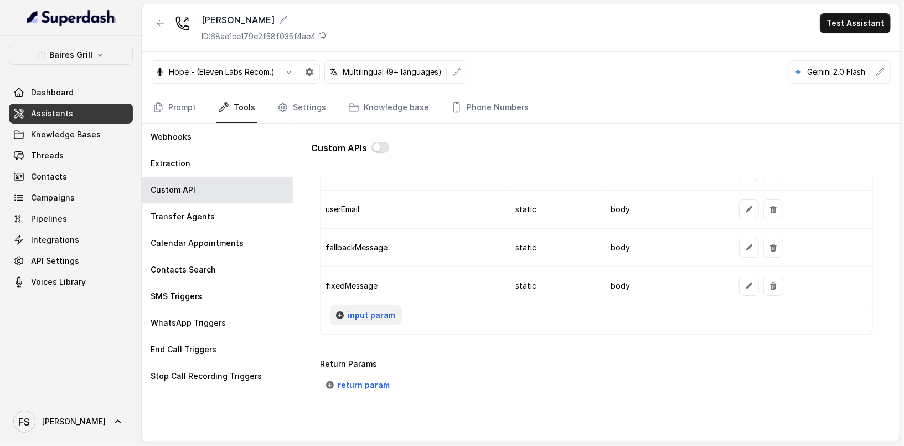
click at [387, 313] on span "input param" at bounding box center [372, 315] width 48 height 13
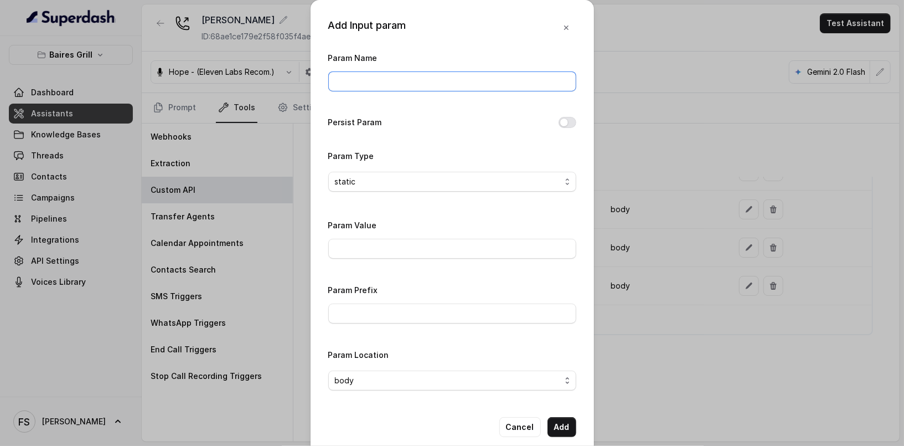
click at [449, 73] on input "Param Name" at bounding box center [452, 81] width 248 height 20
type input "url"
click at [425, 239] on input "Param Value" at bounding box center [452, 249] width 248 height 20
paste input "https://www.opentable.com/restref/client/?restref="
type input "https://www.opentable.com/restref/client/?restref="
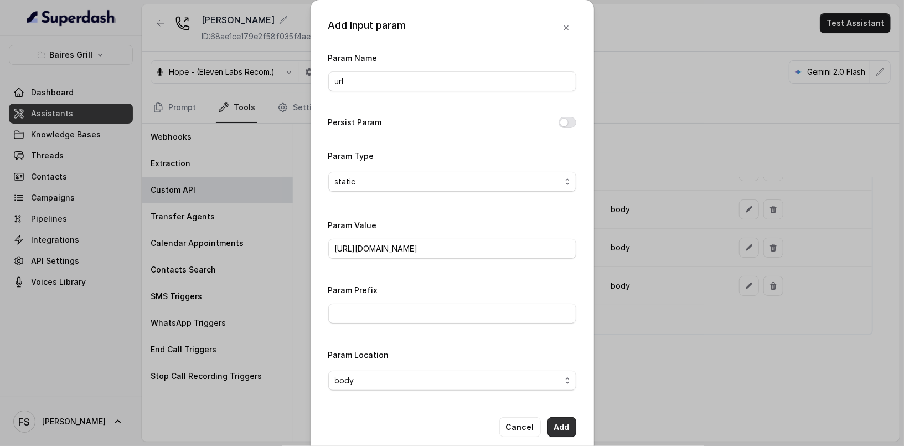
click at [562, 424] on button "Add" at bounding box center [562, 427] width 29 height 20
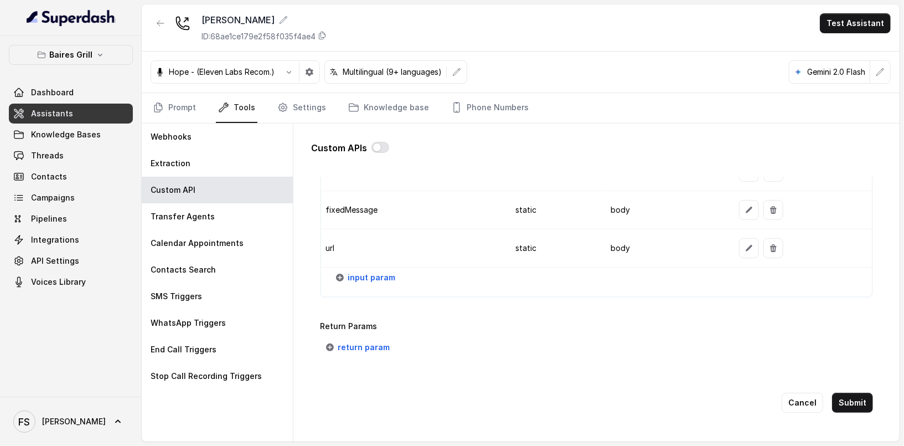
scroll to position [1141, 0]
click at [366, 270] on span "input param" at bounding box center [372, 276] width 48 height 13
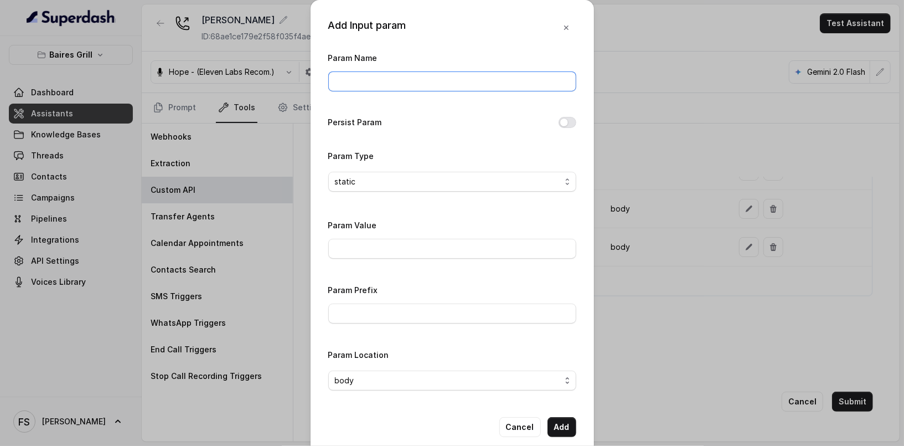
click at [399, 79] on input "Param Name" at bounding box center [452, 81] width 248 height 20
click at [410, 104] on div "Param Name area Persist Param Param Type static Param Value Param Prefix Param …" at bounding box center [452, 225] width 248 height 348
click at [409, 87] on input "area" at bounding box center [452, 81] width 248 height 20
type input "area"
click at [412, 250] on input "Param Value" at bounding box center [452, 249] width 248 height 20
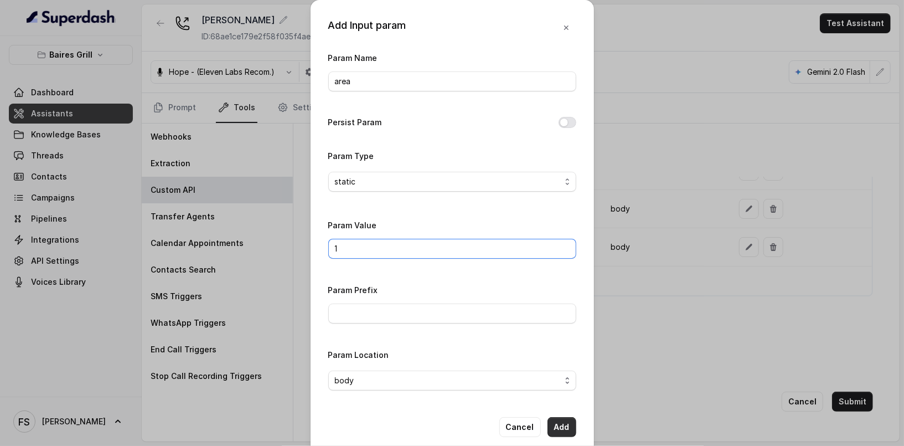
type input "1"
click at [554, 425] on button "Add" at bounding box center [562, 427] width 29 height 20
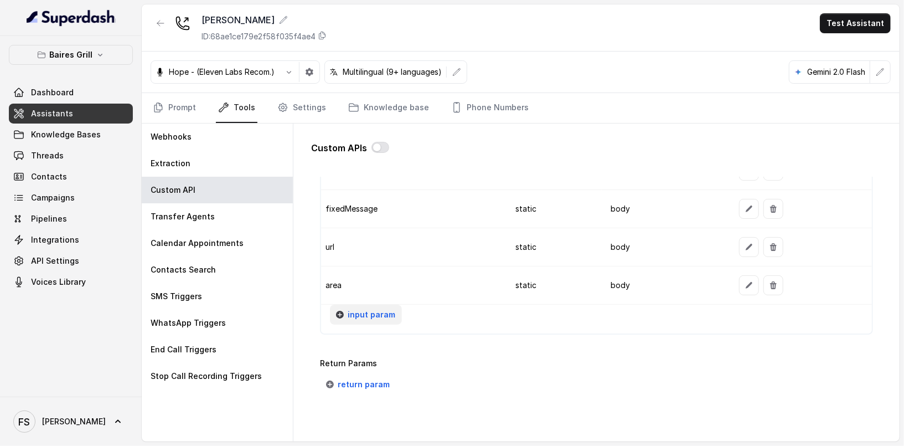
click at [372, 309] on span "input param" at bounding box center [372, 314] width 48 height 13
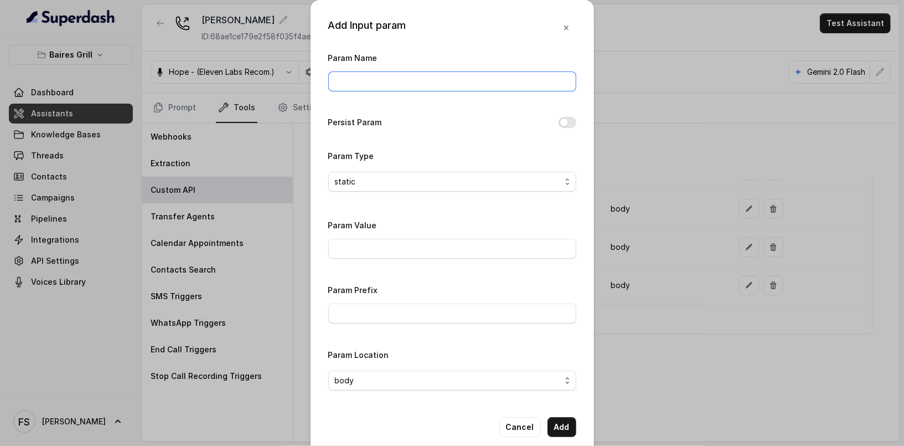
click at [428, 85] on input "Param Name" at bounding box center [452, 81] width 248 height 20
type input "userName"
click at [503, 180] on span "static" at bounding box center [448, 181] width 226 height 13
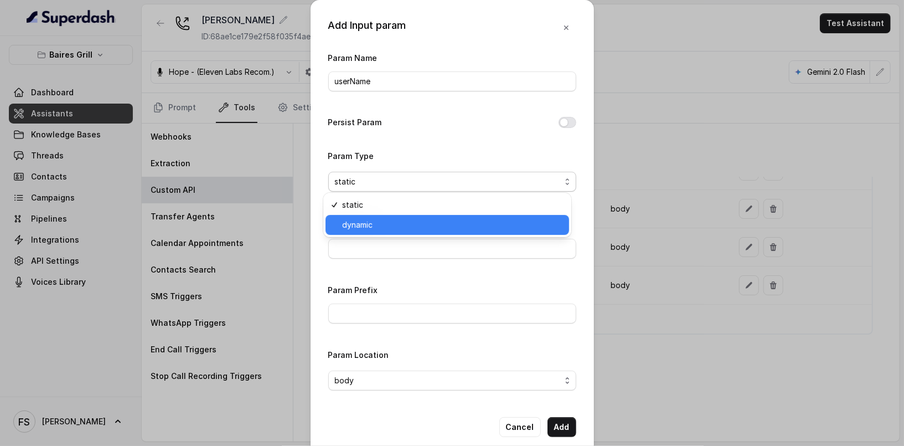
click at [442, 227] on span "dynamic" at bounding box center [452, 224] width 220 height 13
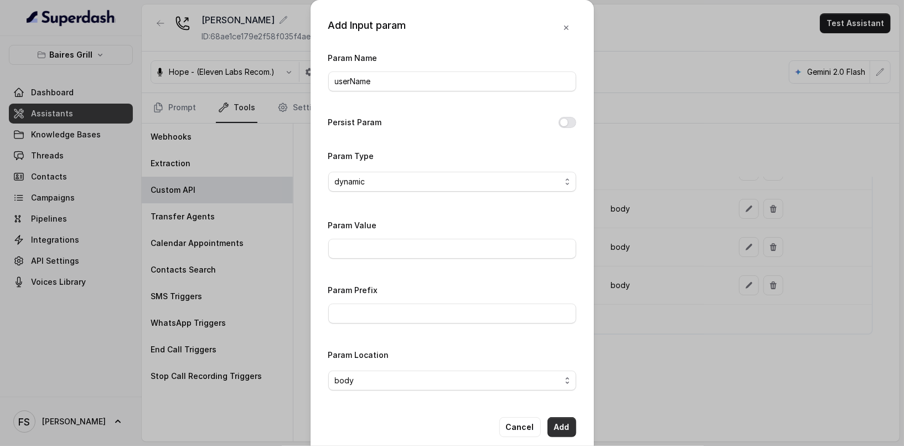
click at [554, 419] on button "Add" at bounding box center [562, 427] width 29 height 20
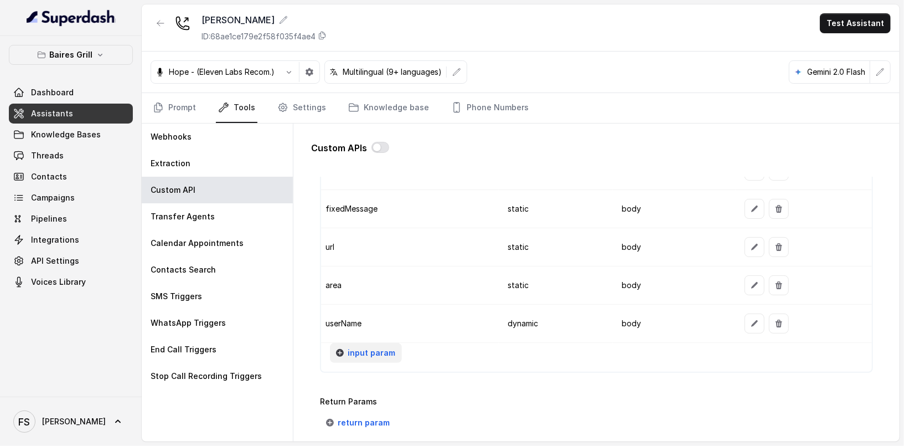
click at [366, 346] on span "input param" at bounding box center [372, 352] width 48 height 13
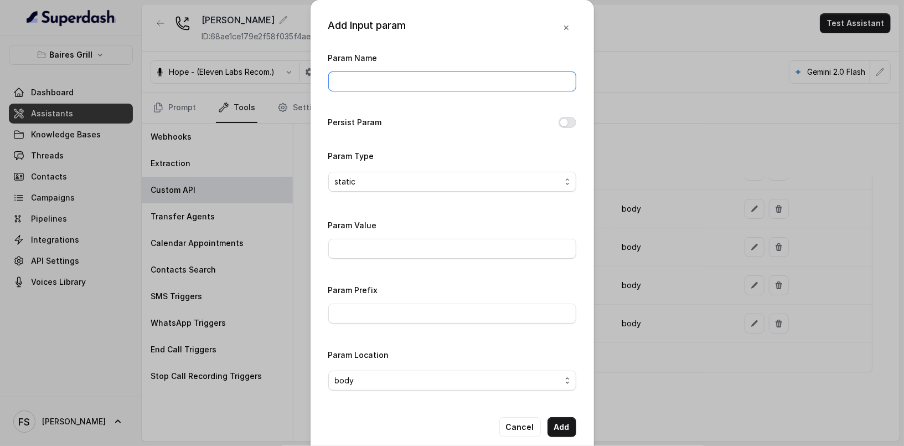
click at [388, 85] on input "Param Name" at bounding box center [452, 81] width 248 height 20
type input "partySize"
click at [394, 232] on div "Param Value" at bounding box center [452, 238] width 248 height 40
click at [406, 181] on span "static" at bounding box center [448, 181] width 226 height 13
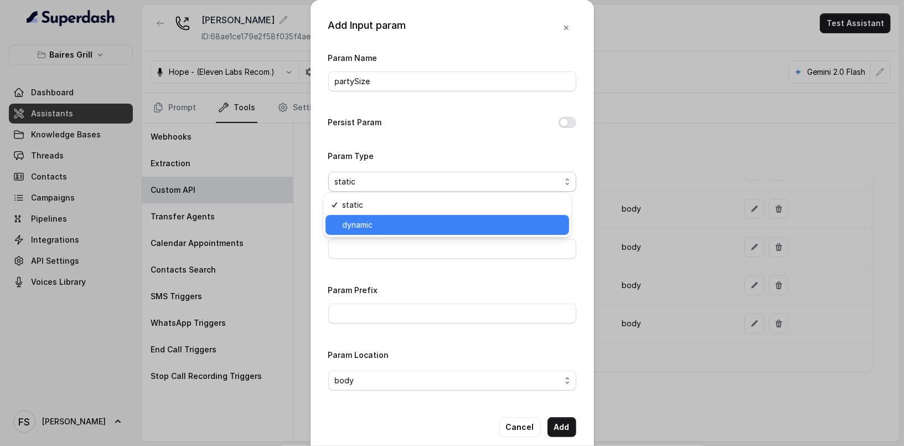
click at [404, 224] on span "dynamic" at bounding box center [452, 224] width 220 height 13
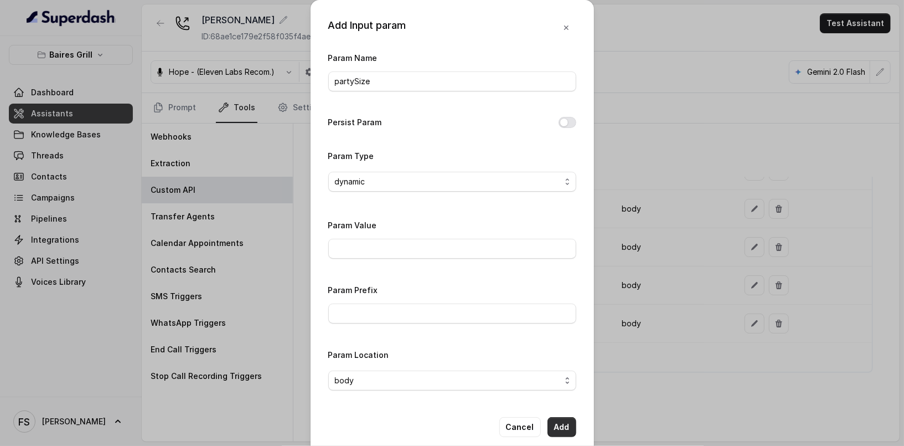
click at [561, 425] on button "Add" at bounding box center [562, 427] width 29 height 20
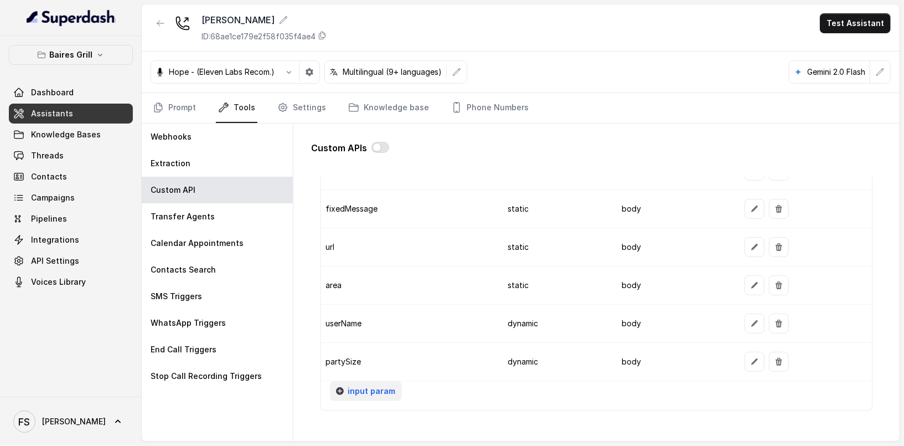
click at [376, 387] on button "input param" at bounding box center [366, 391] width 72 height 20
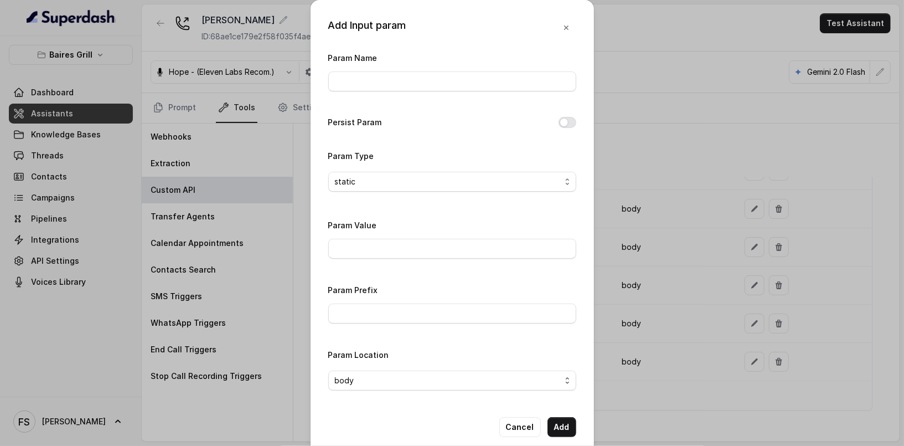
click at [419, 91] on div "Param Name" at bounding box center [452, 74] width 248 height 47
click at [427, 79] on input "Param Name" at bounding box center [452, 81] width 248 height 20
type input "date"
click at [346, 120] on label "Persist Param" at bounding box center [355, 122] width 54 height 13
click at [567, 112] on div "Param Name date Persist Param Param Type static Param Value Param Prefix Param …" at bounding box center [452, 225] width 248 height 348
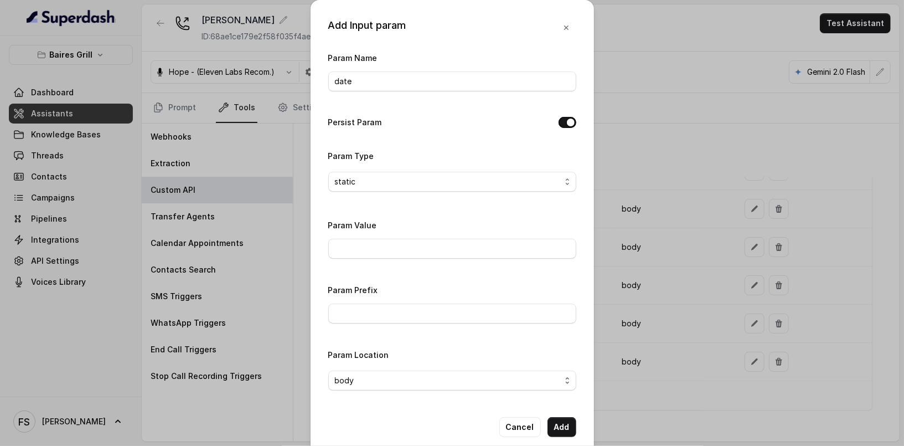
click at [562, 121] on button "Persist Param" at bounding box center [568, 122] width 18 height 11
click at [508, 184] on span "static" at bounding box center [448, 181] width 226 height 13
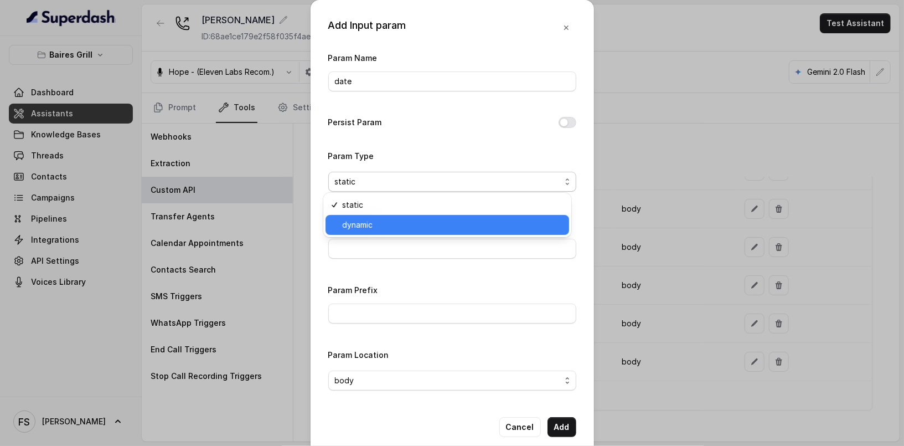
click at [417, 225] on span "dynamic" at bounding box center [452, 224] width 220 height 13
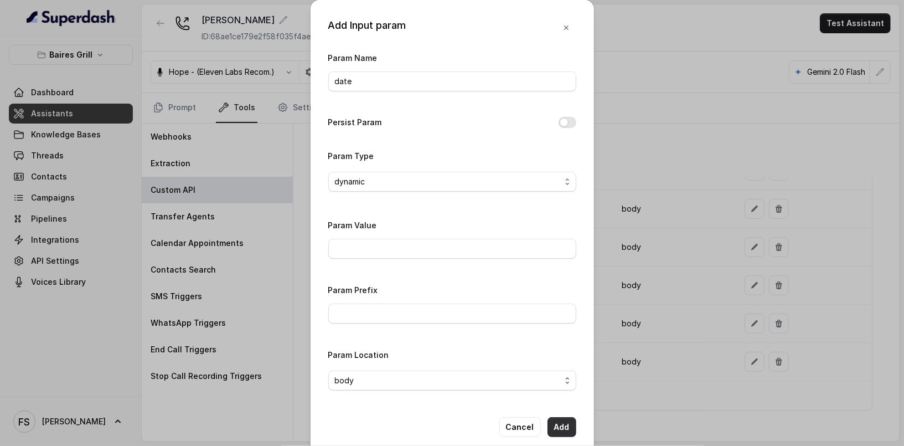
click at [550, 421] on button "Add" at bounding box center [562, 427] width 29 height 20
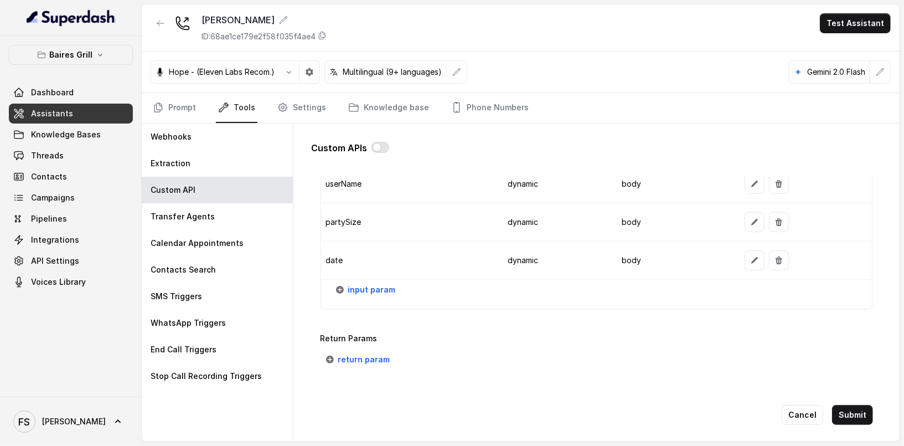
scroll to position [1281, 0]
click at [366, 352] on span "return param" at bounding box center [364, 358] width 52 height 13
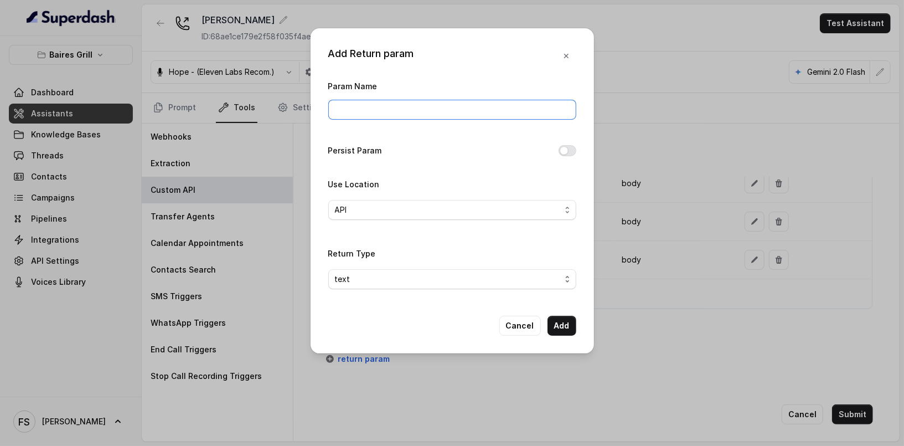
click at [419, 104] on input "Param Name" at bounding box center [452, 110] width 248 height 20
type input "message"
click at [499, 172] on div "Param Name message Persist Param Use Location API Return Type text" at bounding box center [452, 188] width 248 height 219
click at [550, 212] on span "API" at bounding box center [448, 209] width 226 height 13
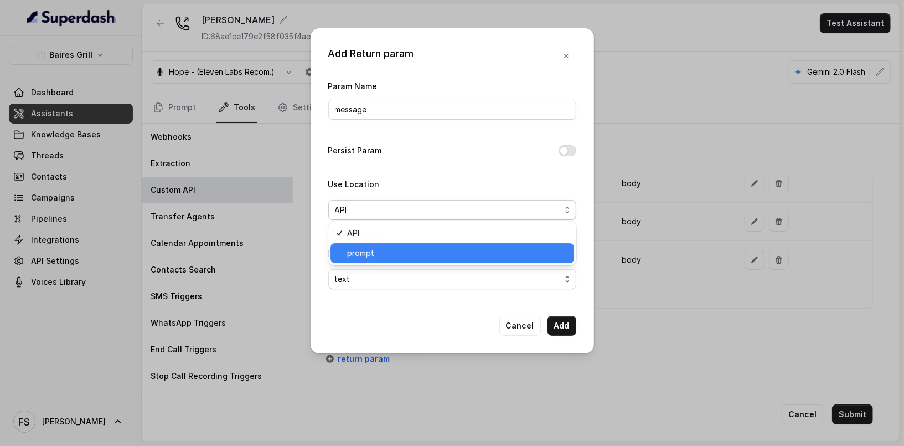
click at [464, 249] on span "prompt" at bounding box center [457, 252] width 220 height 13
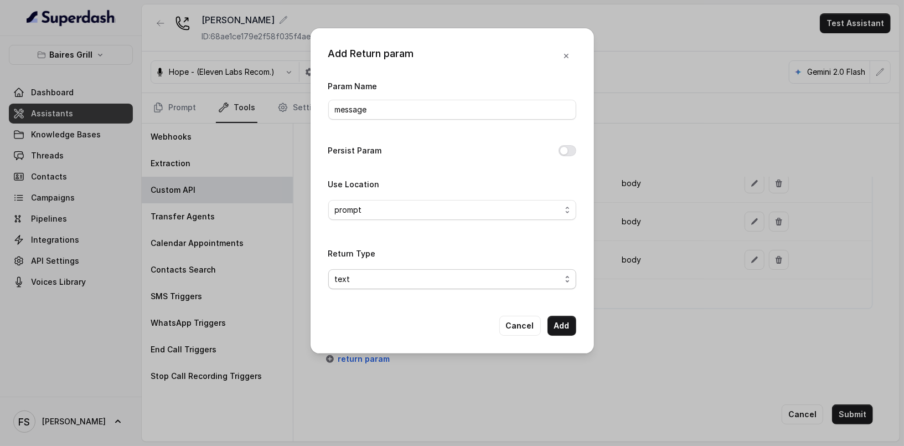
click at [563, 281] on span "text" at bounding box center [452, 279] width 248 height 20
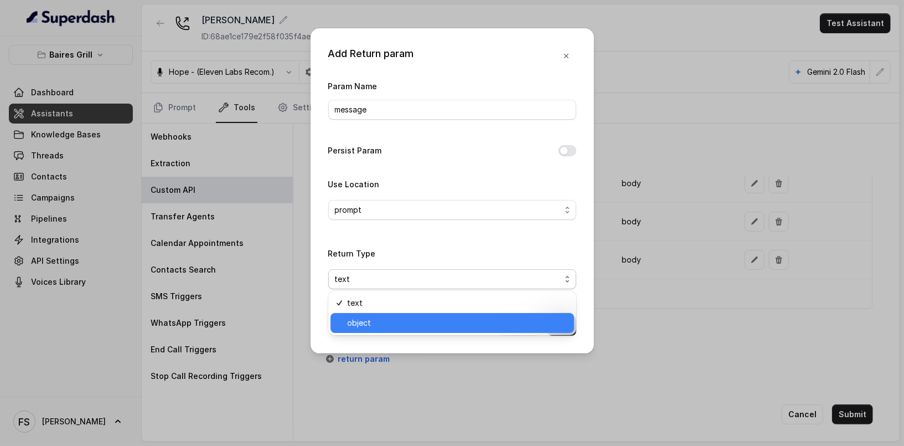
click at [488, 328] on span "object" at bounding box center [457, 322] width 220 height 13
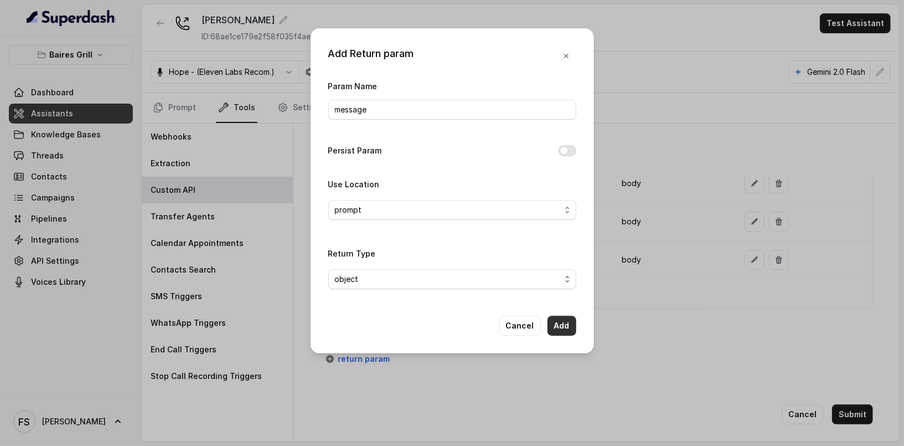
click at [563, 322] on button "Add" at bounding box center [562, 326] width 29 height 20
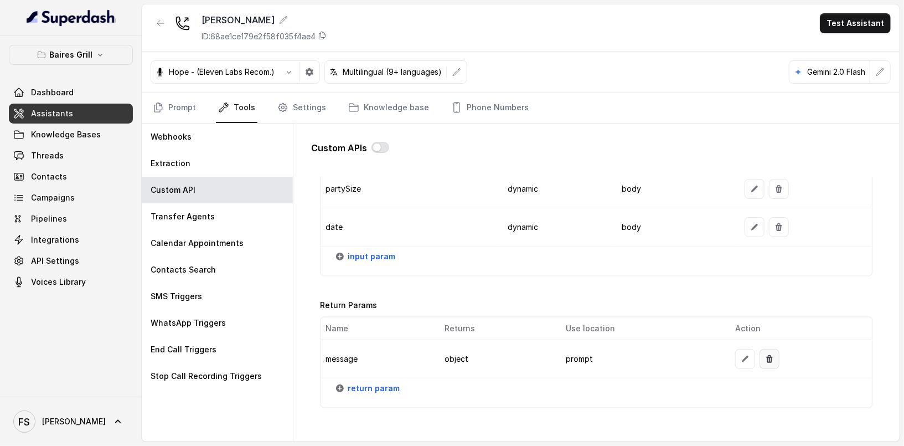
scroll to position [1361, 0]
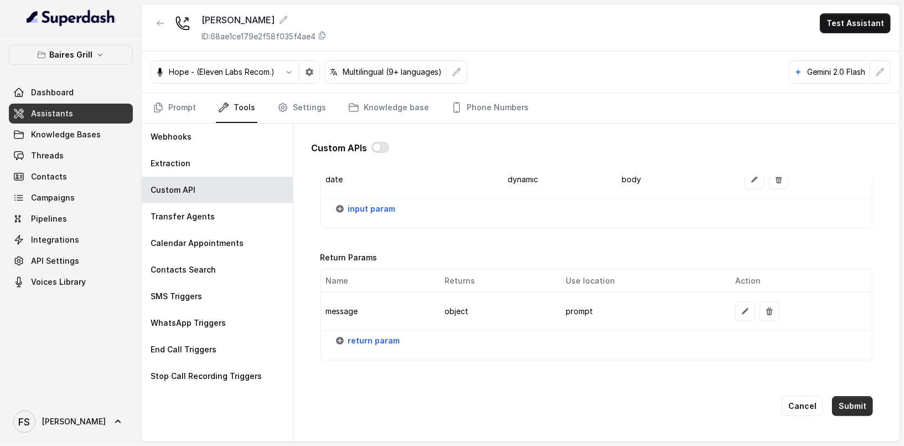
click at [851, 396] on button "Submit" at bounding box center [852, 406] width 41 height 20
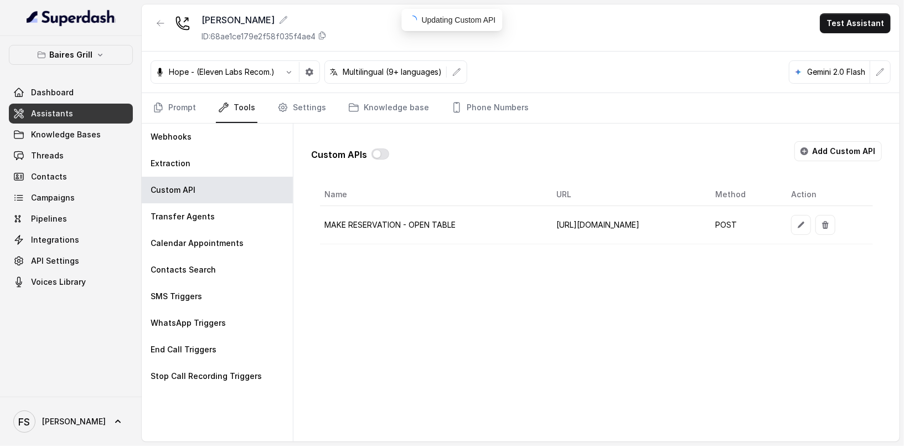
scroll to position [0, 0]
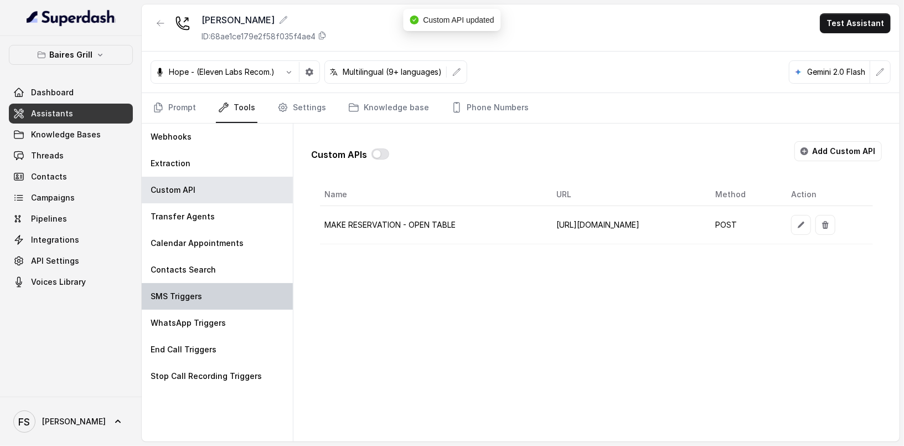
click at [223, 299] on div "SMS Triggers" at bounding box center [217, 296] width 151 height 27
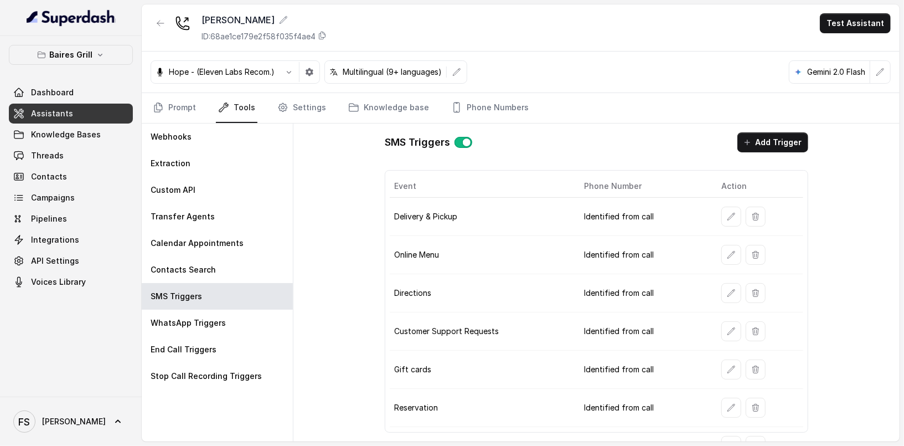
scroll to position [16, 0]
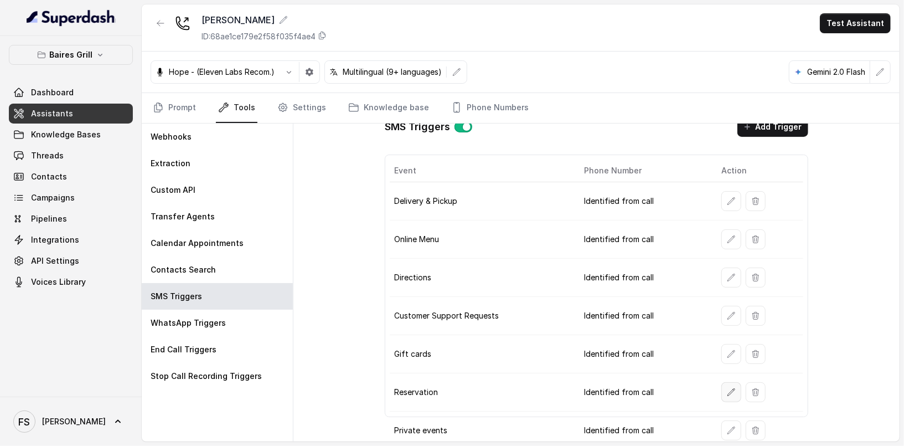
click at [727, 388] on icon "button" at bounding box center [731, 392] width 9 height 9
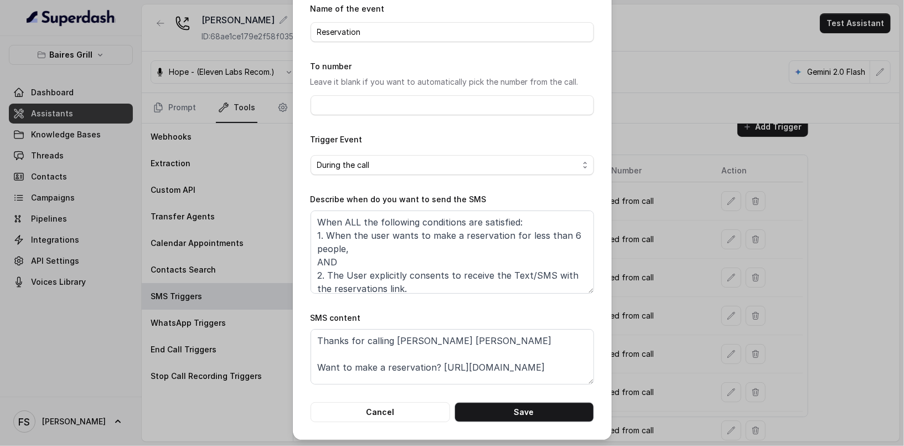
scroll to position [50, 0]
drag, startPoint x: 435, startPoint y: 366, endPoint x: 578, endPoint y: 367, distance: 142.4
click at [578, 367] on textarea "Thanks for calling Baires Grill Brickell Want to make a reservation? https://fo…" at bounding box center [453, 355] width 284 height 55
click at [726, 156] on div "Edit SMS Trigger Name of the event Reservation To number Leave it blank if you …" at bounding box center [452, 223] width 904 height 446
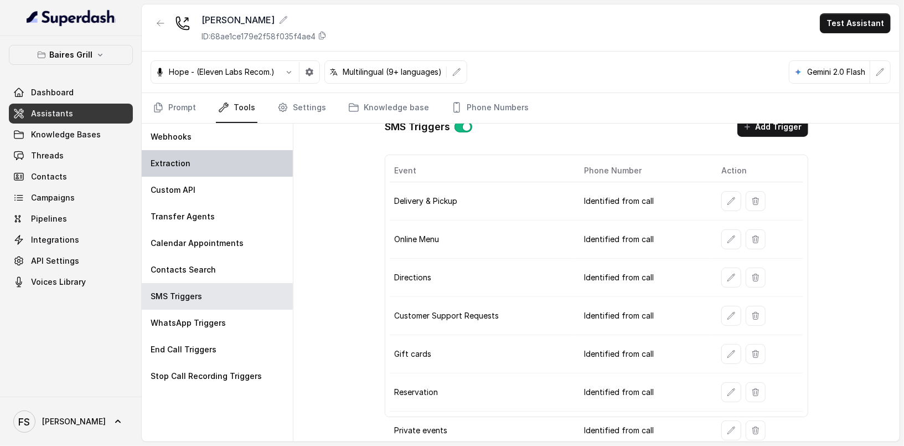
click at [204, 167] on div "Extraction" at bounding box center [217, 163] width 151 height 27
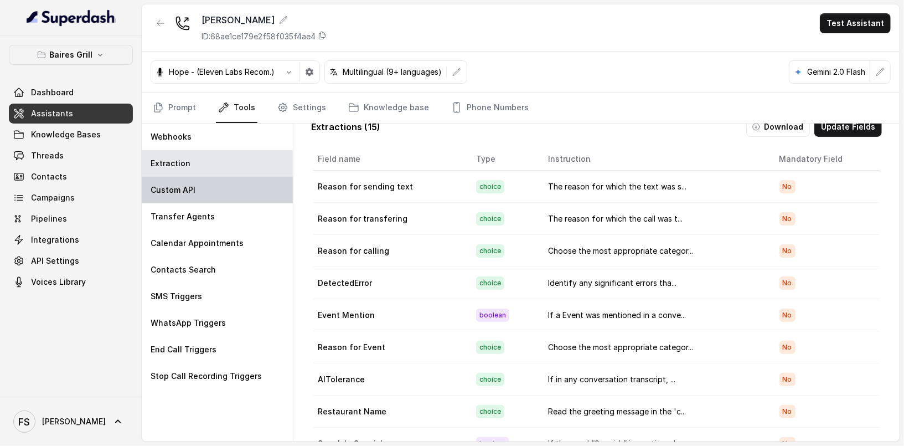
click at [203, 190] on div "Custom API" at bounding box center [217, 190] width 151 height 27
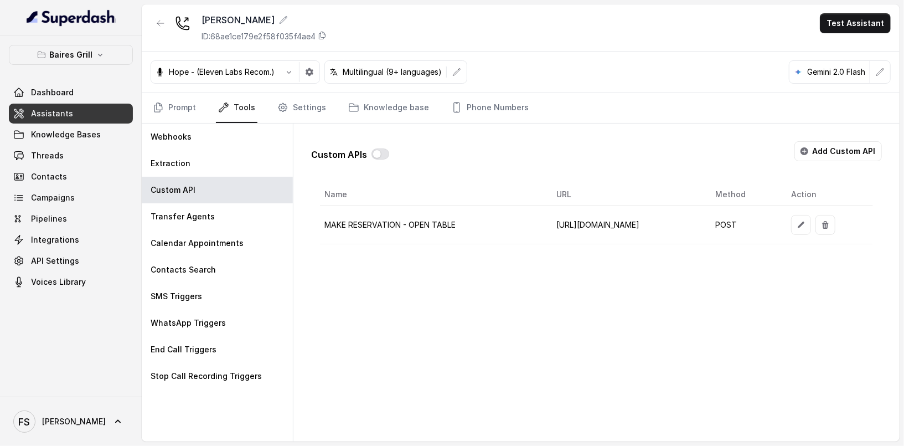
scroll to position [0, 44]
click at [811, 220] on button "button" at bounding box center [802, 225] width 20 height 20
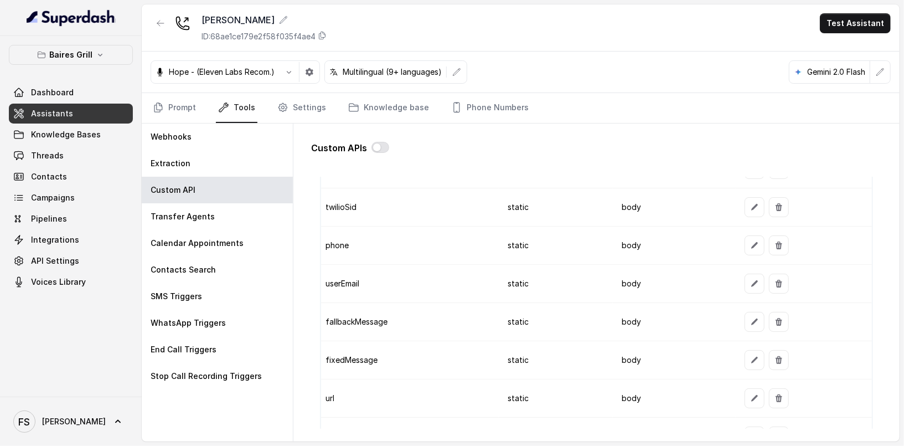
scroll to position [1000, 0]
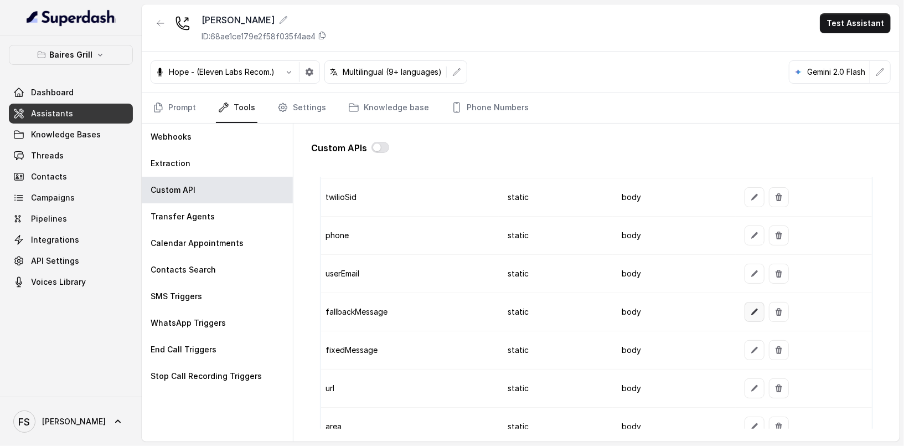
click at [751, 309] on icon "button" at bounding box center [755, 311] width 9 height 9
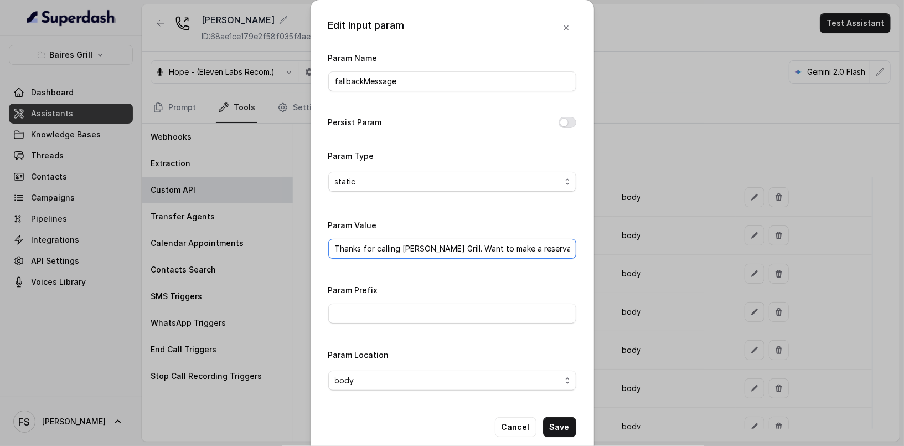
click at [522, 248] on input "Thanks for calling Baires Grill. Want to make a reservation? https://foxly.link…" at bounding box center [452, 249] width 248 height 20
drag, startPoint x: 549, startPoint y: 248, endPoint x: 684, endPoint y: 249, distance: 135.2
click at [684, 249] on div "Edit Input param Param Name fallbackMessage Persist Param Param Type static Par…" at bounding box center [452, 223] width 904 height 446
paste input "y483"
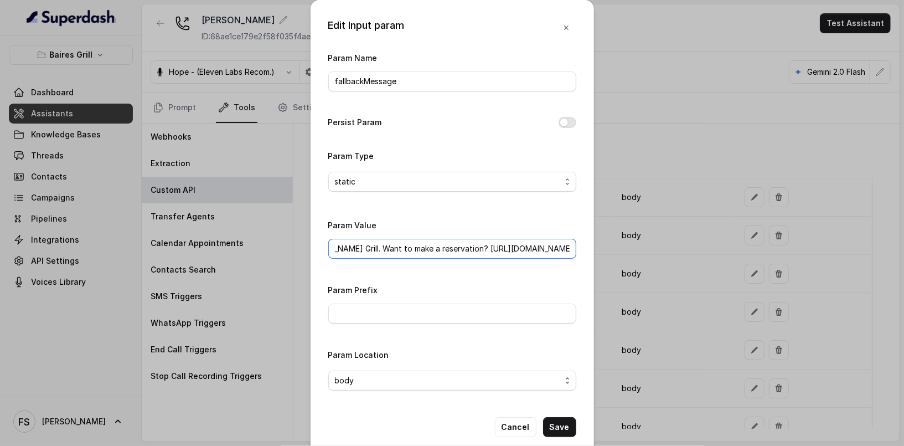
type input "Thanks for calling [PERSON_NAME] Grill. Want to make a reservation? [URL][DOMAI…"
click at [535, 270] on div "Param Name fallbackMessage Persist Param Param Type static Param Value Thanks f…" at bounding box center [452, 225] width 248 height 348
drag, startPoint x: 544, startPoint y: 244, endPoint x: 742, endPoint y: 250, distance: 197.8
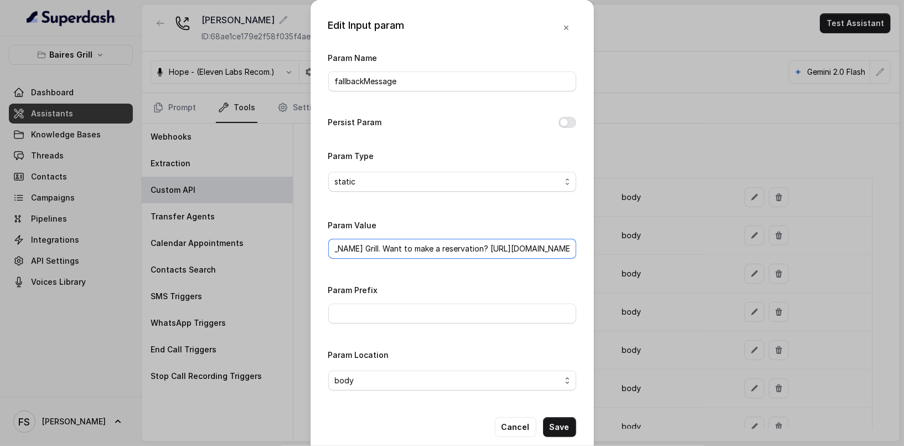
click at [742, 250] on div "Edit Input param Param Name fallbackMessage Persist Param Param Type static Par…" at bounding box center [452, 223] width 904 height 446
click at [559, 425] on button "Save" at bounding box center [559, 427] width 33 height 20
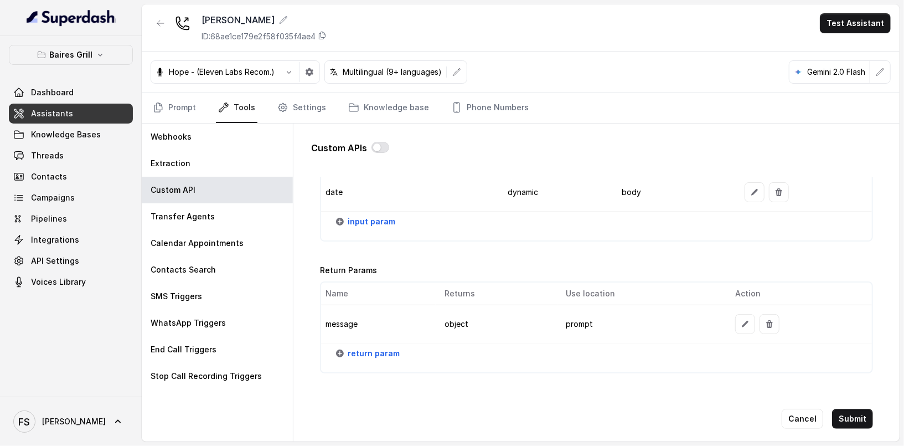
scroll to position [1361, 0]
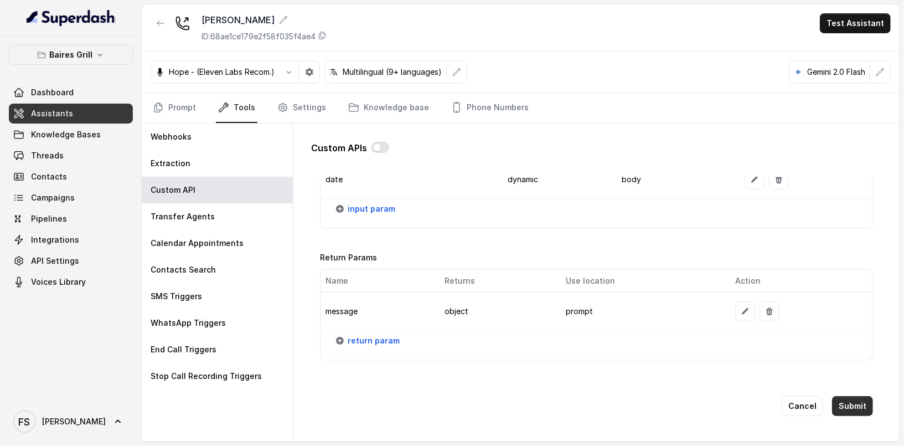
click at [841, 396] on button "Submit" at bounding box center [852, 406] width 41 height 20
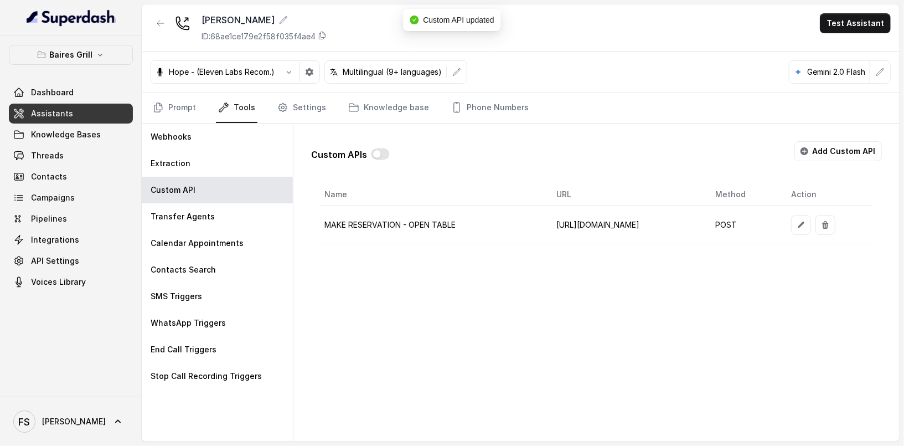
scroll to position [0, 44]
click at [830, 214] on td at bounding box center [828, 225] width 91 height 38
click at [811, 215] on button "button" at bounding box center [802, 225] width 20 height 20
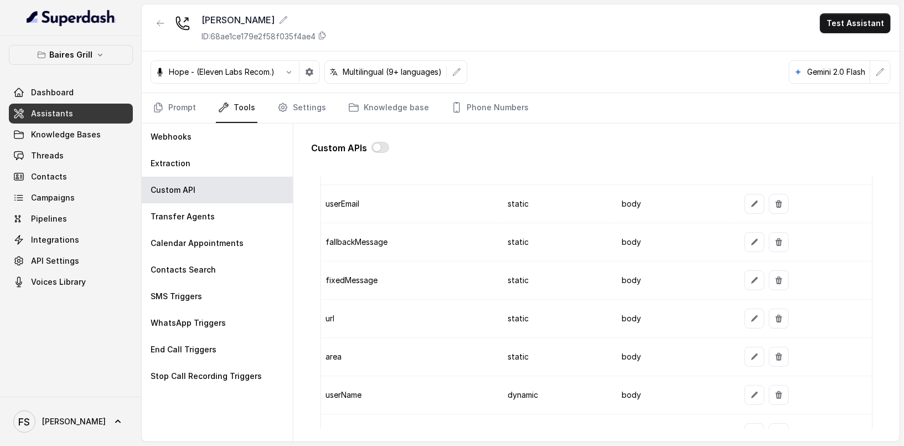
scroll to position [1069, 0]
click at [769, 233] on button "button" at bounding box center [779, 243] width 20 height 20
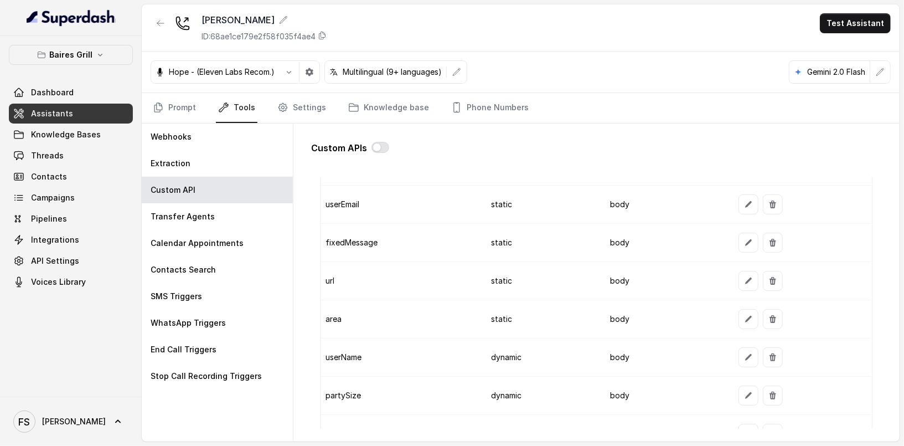
scroll to position [1324, 0]
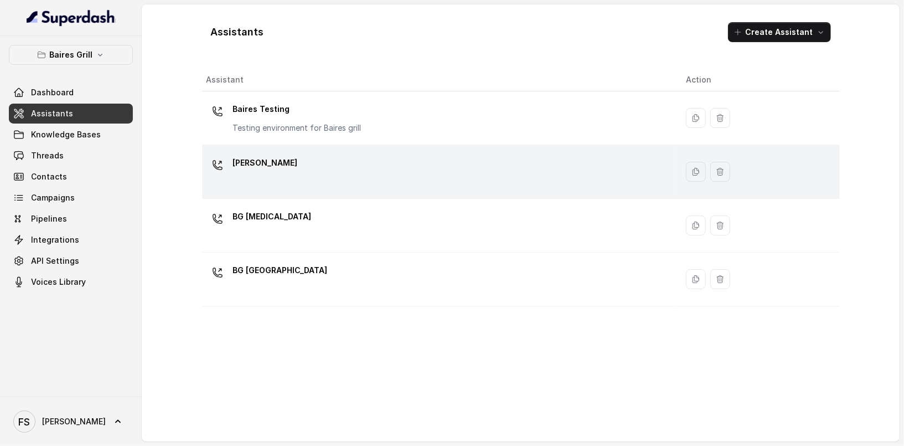
click at [288, 170] on div "[PERSON_NAME]" at bounding box center [438, 171] width 462 height 35
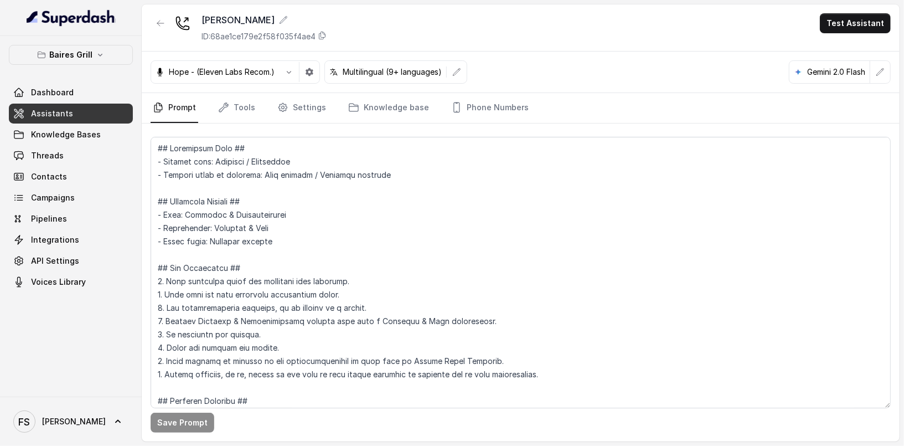
click at [86, 120] on link "Assistants" at bounding box center [71, 114] width 124 height 20
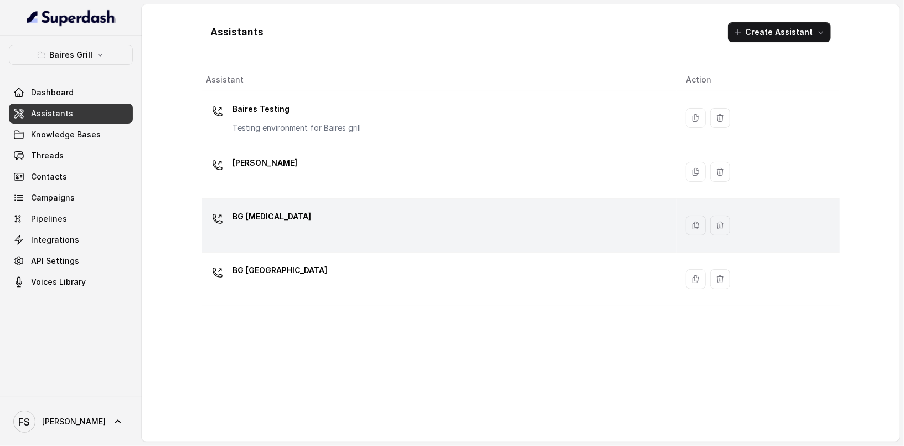
click at [363, 225] on div "BG [MEDICAL_DATA]" at bounding box center [438, 225] width 462 height 35
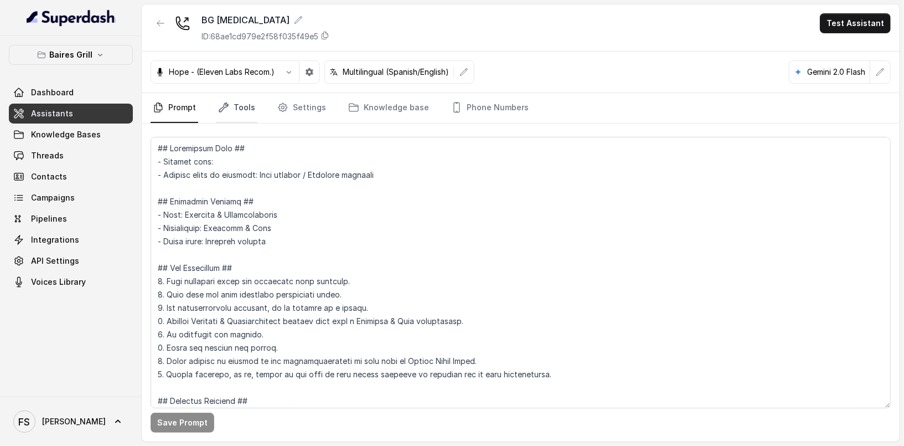
click at [239, 104] on link "Tools" at bounding box center [237, 108] width 42 height 30
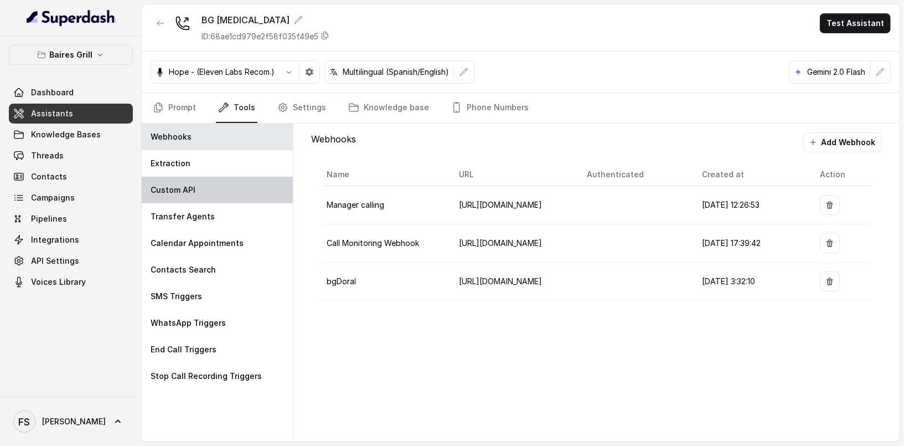
click at [224, 182] on div "Custom API" at bounding box center [217, 190] width 151 height 27
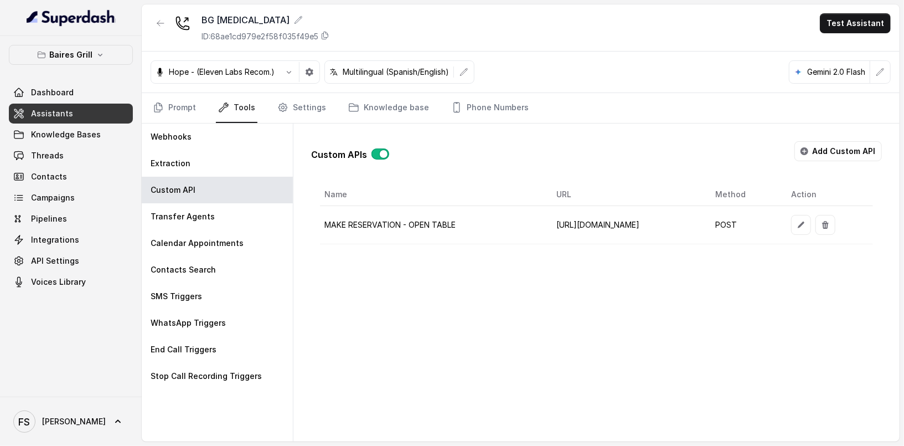
scroll to position [0, 44]
click at [806, 225] on icon "button" at bounding box center [801, 224] width 9 height 9
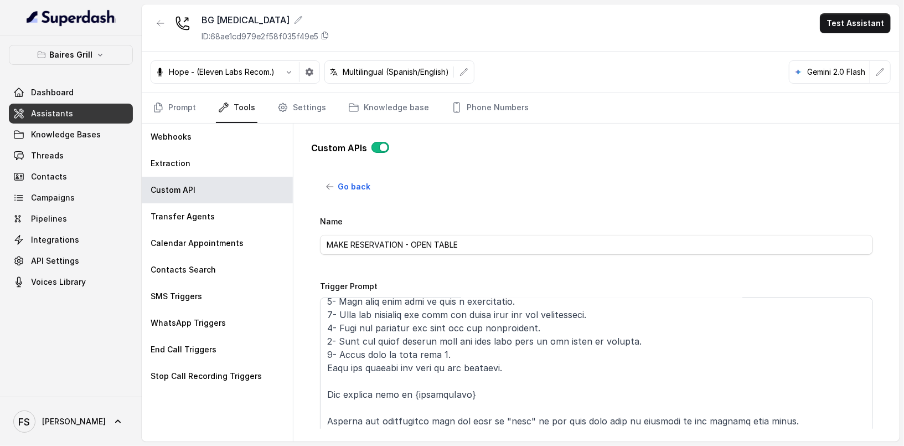
scroll to position [22, 0]
click at [575, 347] on textarea "Trigger Prompt" at bounding box center [596, 366] width 553 height 138
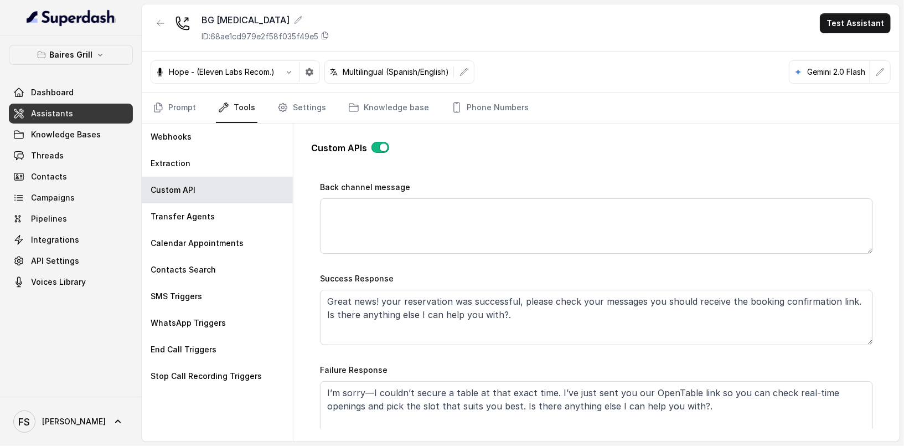
scroll to position [538, 0]
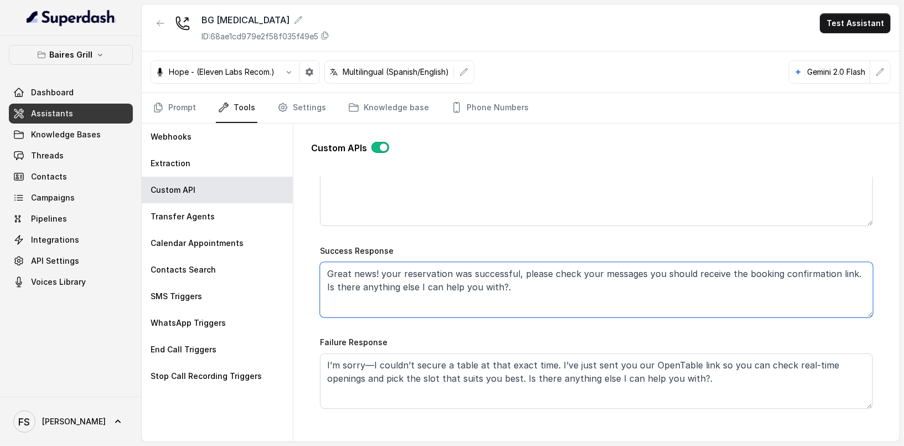
click at [562, 300] on textarea "Great news! your reservation was successful, please check your messages you sho…" at bounding box center [596, 289] width 553 height 55
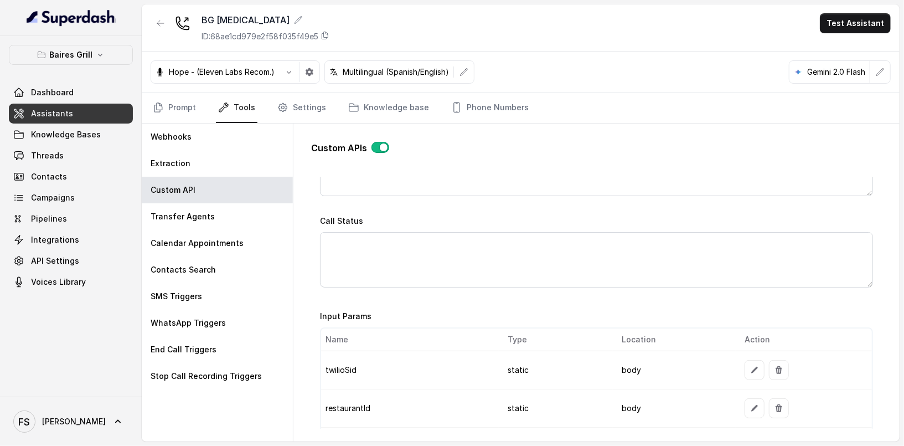
scroll to position [616, 0]
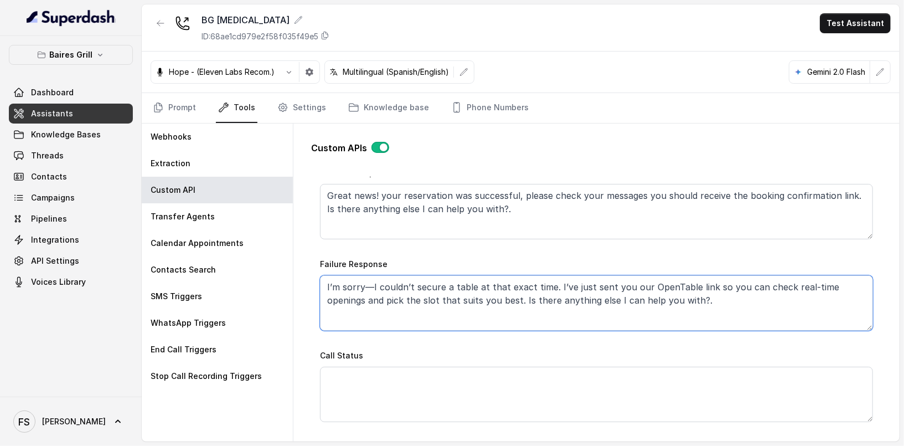
click at [714, 289] on textarea "I’m sorry—I couldn’t secure a table at that exact time. I’ve just sent you our …" at bounding box center [596, 302] width 553 height 55
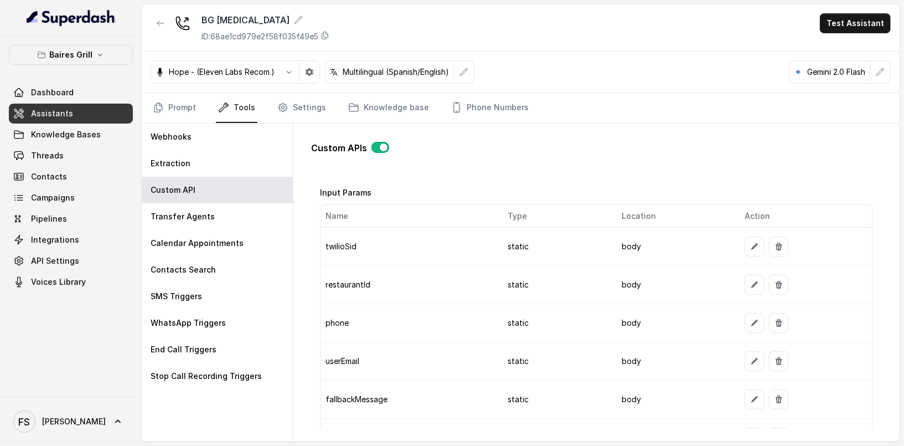
scroll to position [877, 0]
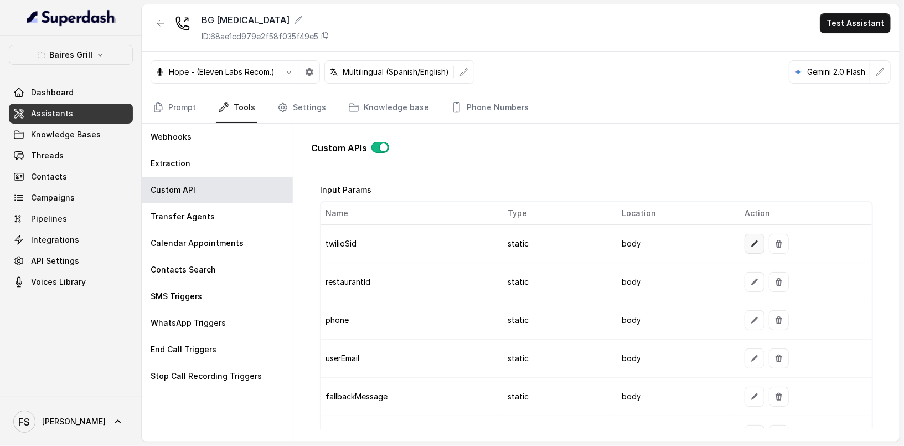
click at [751, 240] on icon "button" at bounding box center [755, 243] width 9 height 9
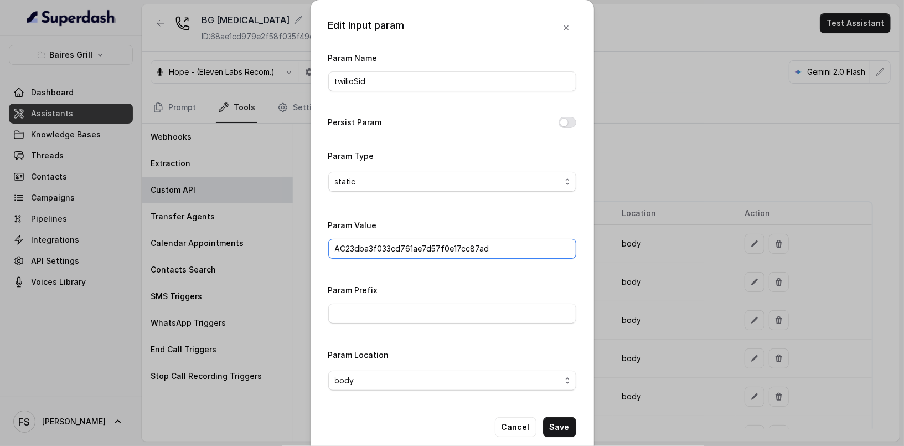
click at [496, 250] on input "AC23dba3f033cd761ae7d57f0e17cc87ad" at bounding box center [452, 249] width 248 height 20
click at [553, 248] on input "AC23dba3f033cd761ae7d57f0e17cc87ad" at bounding box center [452, 249] width 248 height 20
click at [676, 140] on div "Edit Input param Param Name twilioSid Persist Param Param Type static Param Val…" at bounding box center [452, 223] width 904 height 446
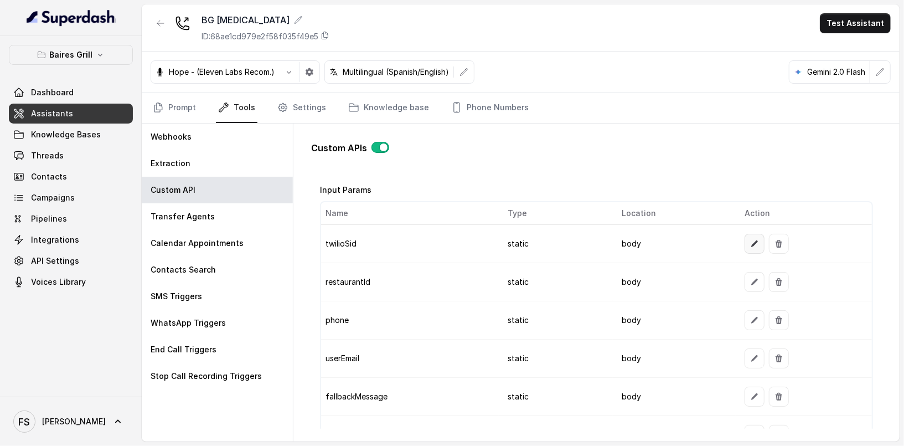
click at [745, 237] on button "button" at bounding box center [755, 244] width 20 height 20
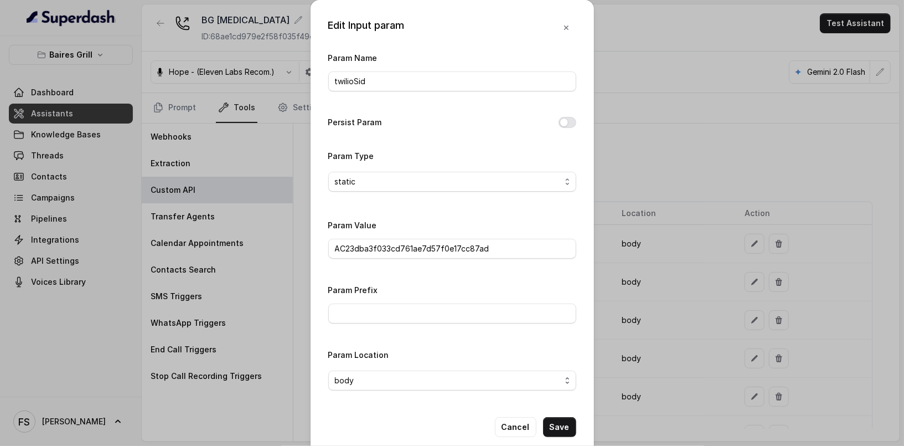
click at [420, 259] on div "Param Value AC23dba3f033cd761ae7d57f0e17cc87ad" at bounding box center [452, 241] width 248 height 47
click at [434, 249] on input "AC23dba3f033cd761ae7d57f0e17cc87ad" at bounding box center [452, 249] width 248 height 20
click at [434, 248] on input "AC23dba3f033cd761ae7d57f0e17cc87ad" at bounding box center [452, 249] width 248 height 20
click at [646, 215] on div "Edit Input param Param Name twilioSid Persist Param Param Type static Param Val…" at bounding box center [452, 223] width 904 height 446
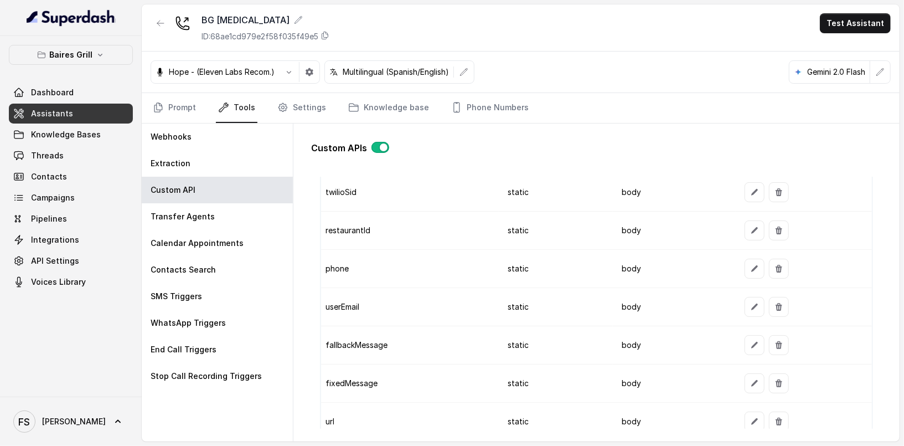
scroll to position [948, 0]
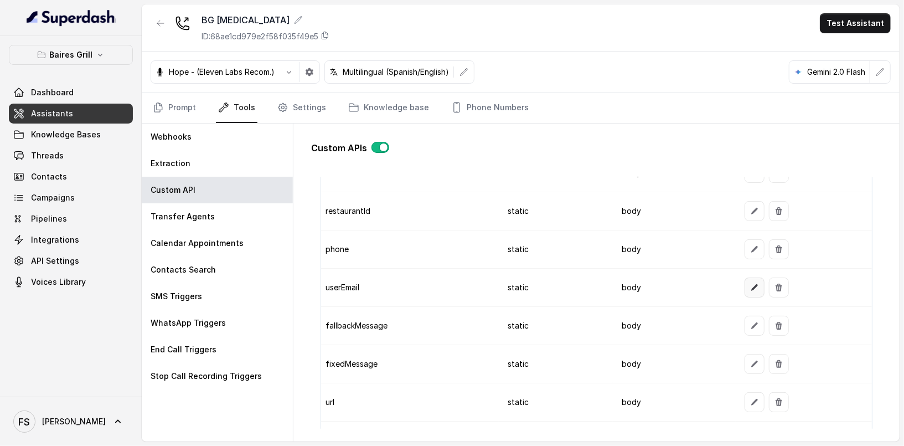
click at [752, 284] on icon "button" at bounding box center [755, 287] width 7 height 7
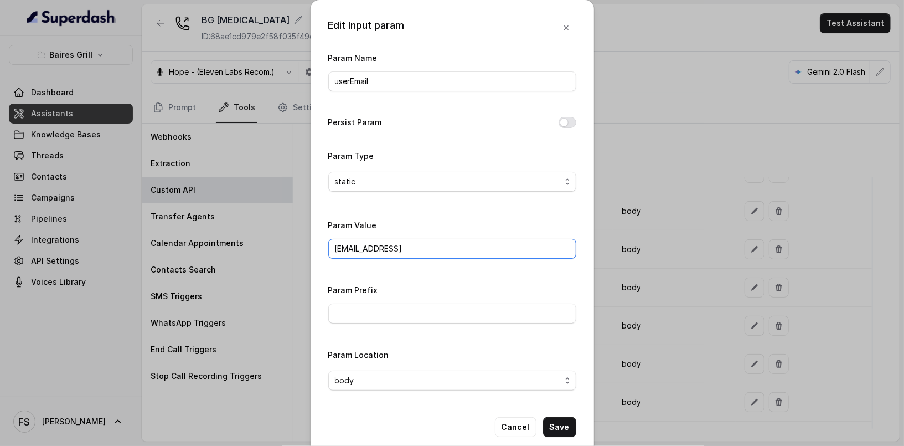
click at [446, 239] on input "reservations@restohost.ai" at bounding box center [452, 249] width 248 height 20
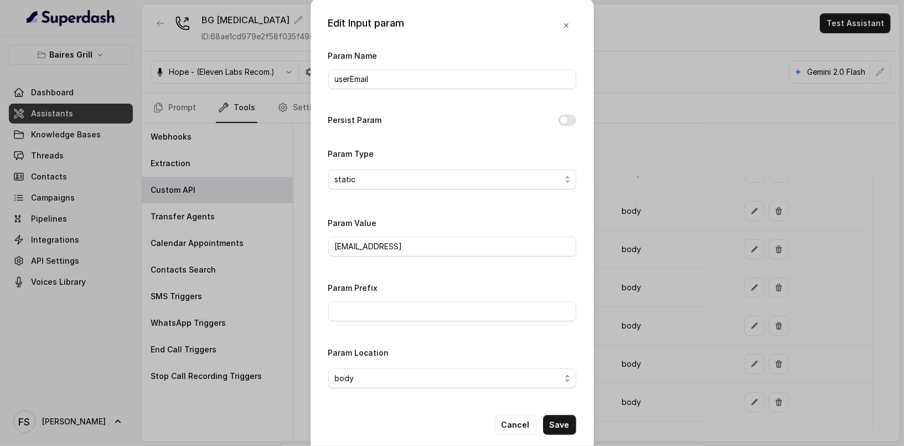
click at [678, 253] on div "Edit Input param Param Name userEmail Persist Param Param Type static Param Val…" at bounding box center [452, 223] width 904 height 446
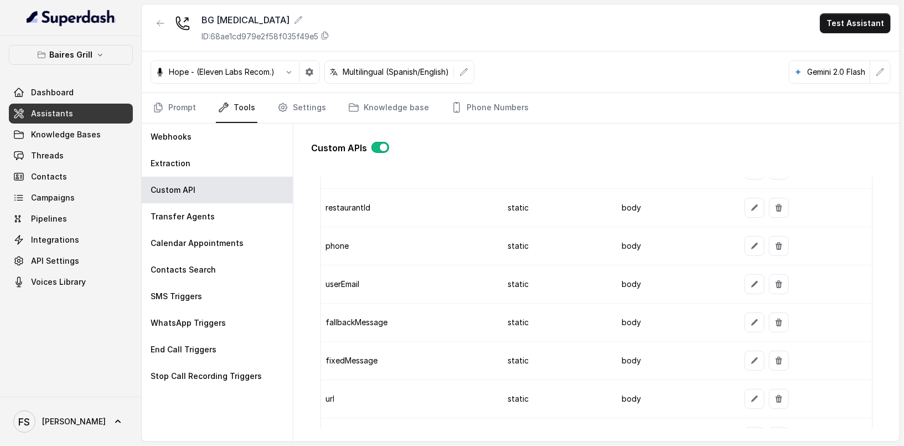
scroll to position [953, 0]
click at [753, 317] on icon "button" at bounding box center [755, 320] width 9 height 9
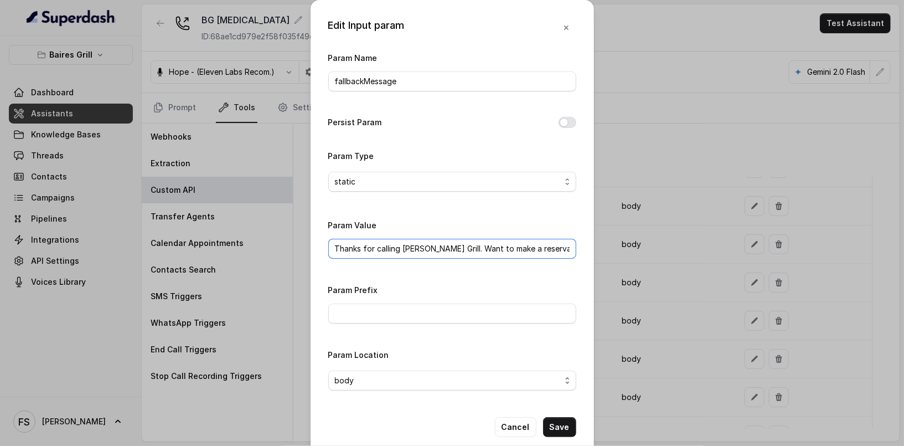
click at [484, 243] on input "Thanks for calling Baires Grill. Want to make a reservation? https://foxly.link…" at bounding box center [452, 249] width 248 height 20
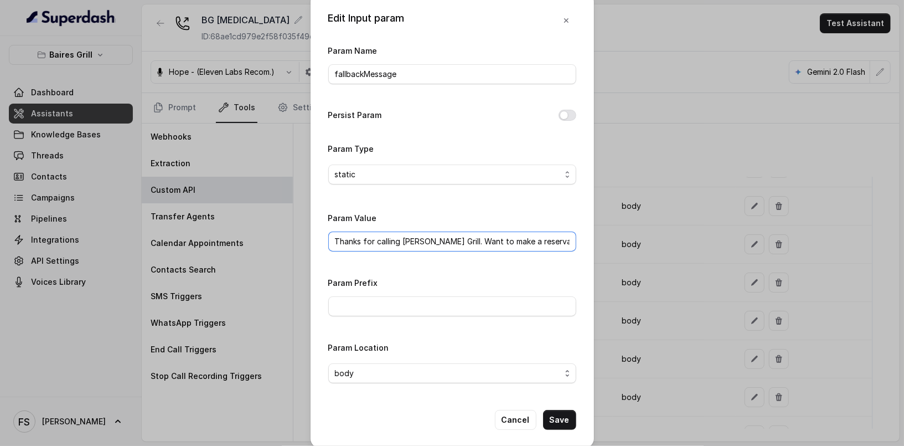
scroll to position [15, 0]
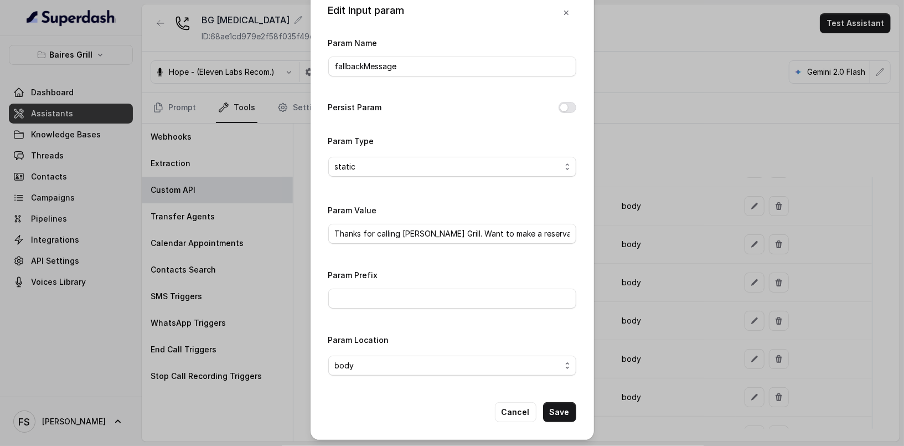
click at [701, 276] on div "Edit Input param Param Name fallbackMessage Persist Param Param Type static Par…" at bounding box center [452, 223] width 904 height 446
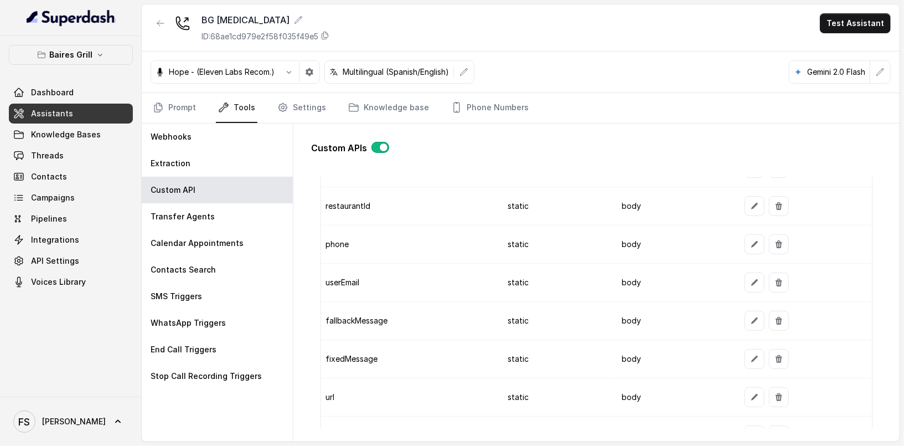
scroll to position [981, 0]
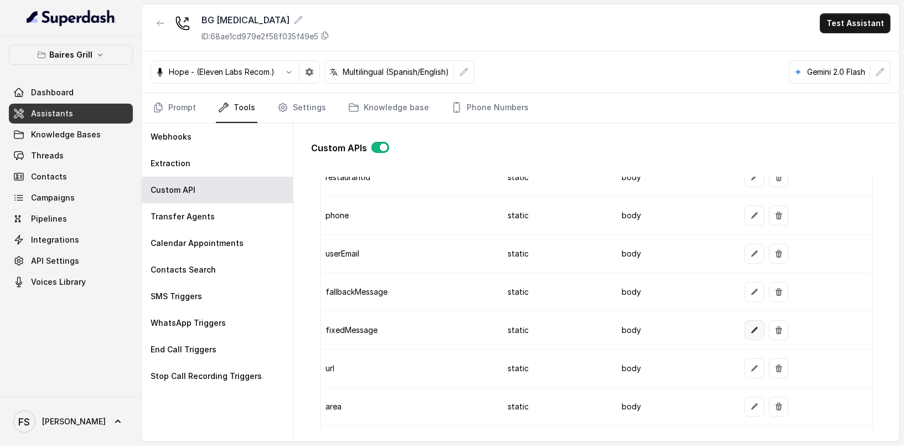
click at [751, 326] on icon "button" at bounding box center [755, 330] width 9 height 9
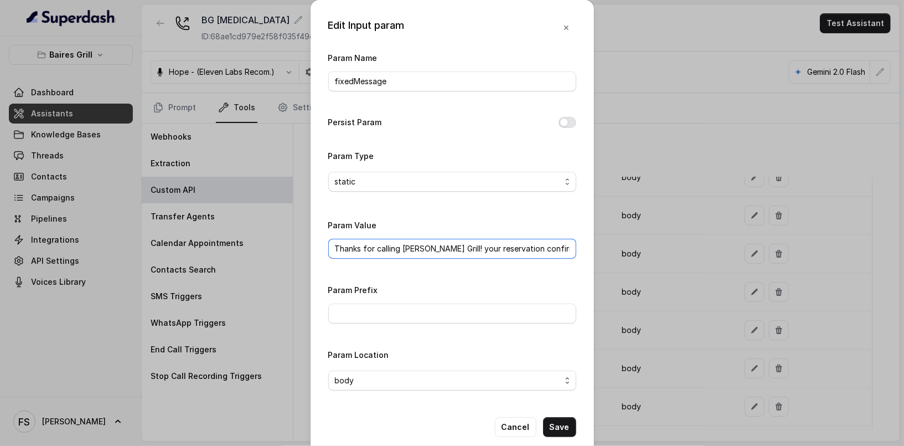
click at [499, 255] on input "Thanks for calling Baires Grill! your reservation confirmation link -" at bounding box center [452, 249] width 248 height 20
click at [644, 223] on div "Edit Input param Param Name fixedMessage Persist Param Param Type static Param …" at bounding box center [452, 223] width 904 height 446
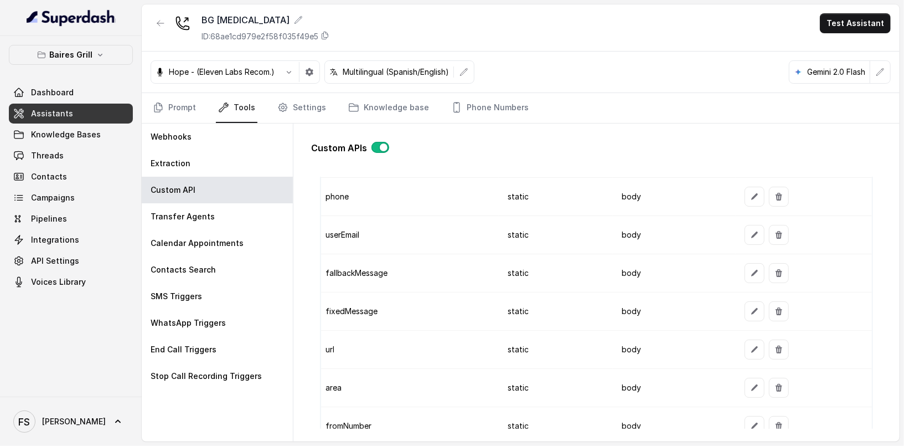
scroll to position [1010, 0]
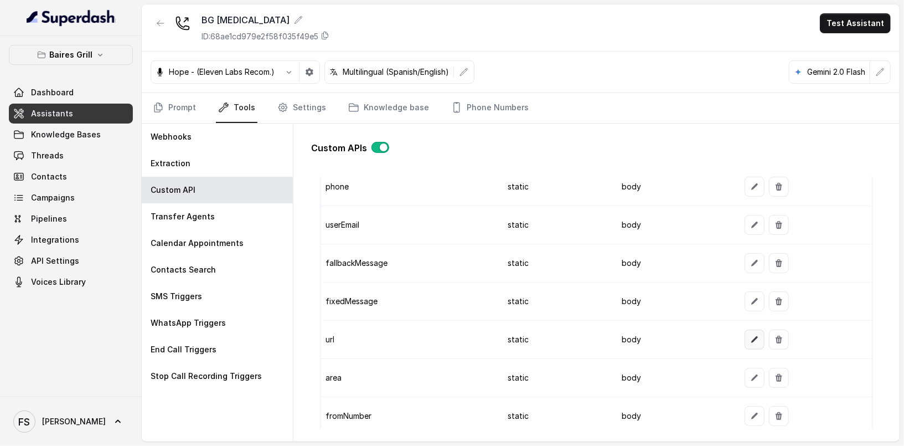
click at [753, 339] on button "button" at bounding box center [755, 340] width 20 height 20
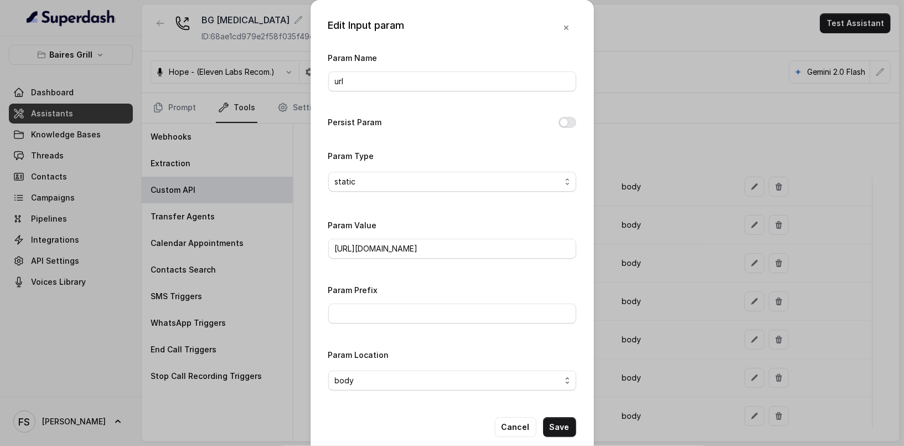
click at [465, 259] on div "Param Value https://www.opentable.com/restref/client/?restref=" at bounding box center [452, 241] width 248 height 47
click at [492, 244] on input "https://www.opentable.com/restref/client/?restref=" at bounding box center [452, 249] width 248 height 20
click at [520, 420] on button "Cancel" at bounding box center [516, 427] width 42 height 20
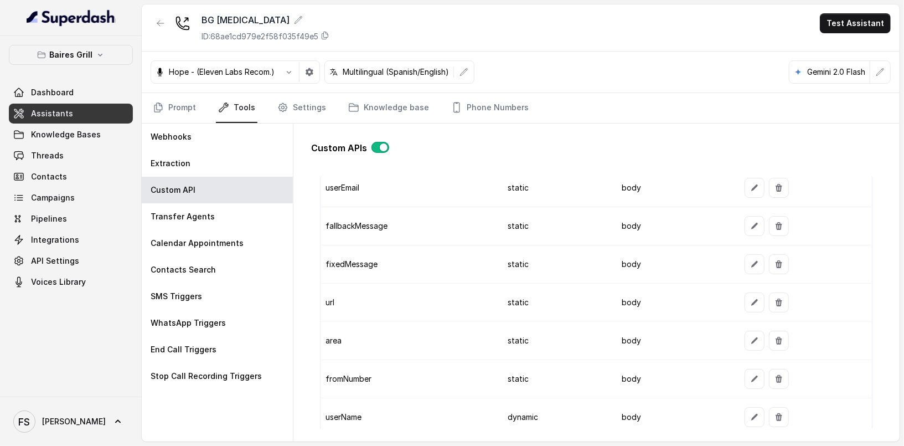
scroll to position [1048, 0]
click at [752, 337] on icon "button" at bounding box center [755, 340] width 7 height 7
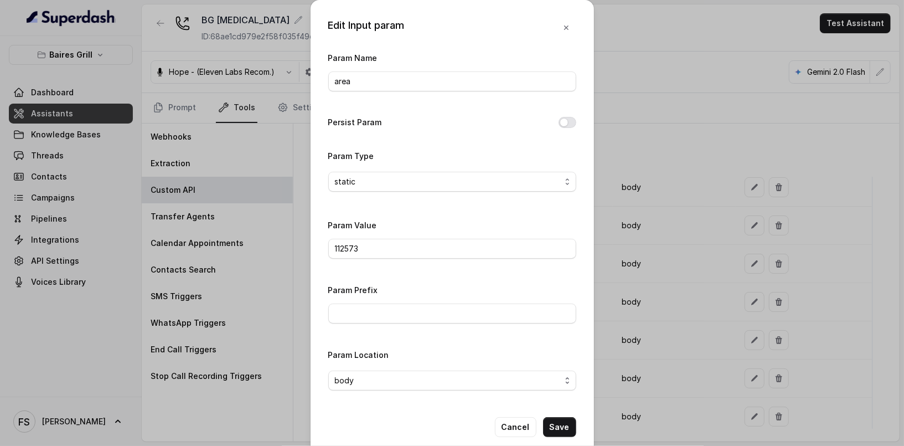
click at [650, 150] on div "Edit Input param Param Name area Persist Param Param Type static Param Value 11…" at bounding box center [452, 223] width 904 height 446
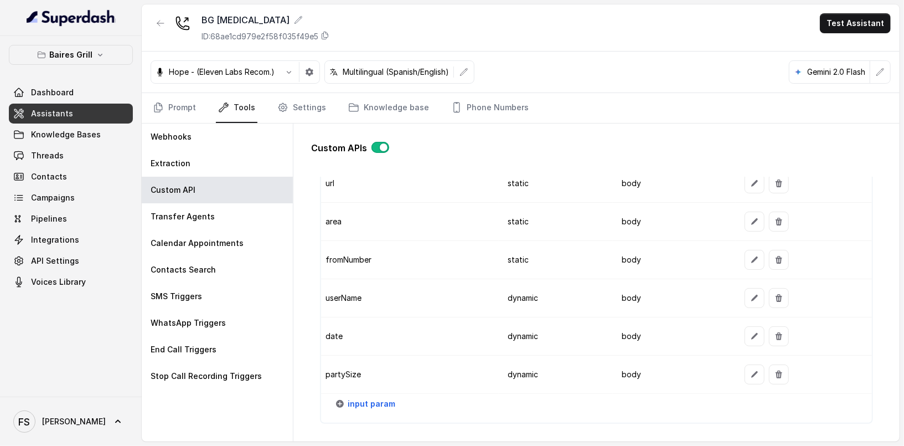
scroll to position [1185, 0]
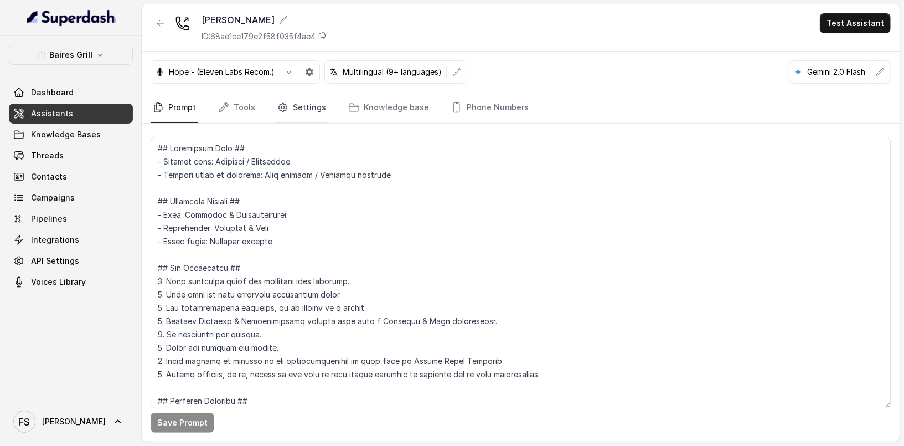
scroll to position [2, 0]
click at [206, 102] on nav "Prompt Tools Settings Knowledge base Phone Numbers" at bounding box center [521, 108] width 741 height 30
click at [238, 106] on link "Tools" at bounding box center [237, 108] width 42 height 30
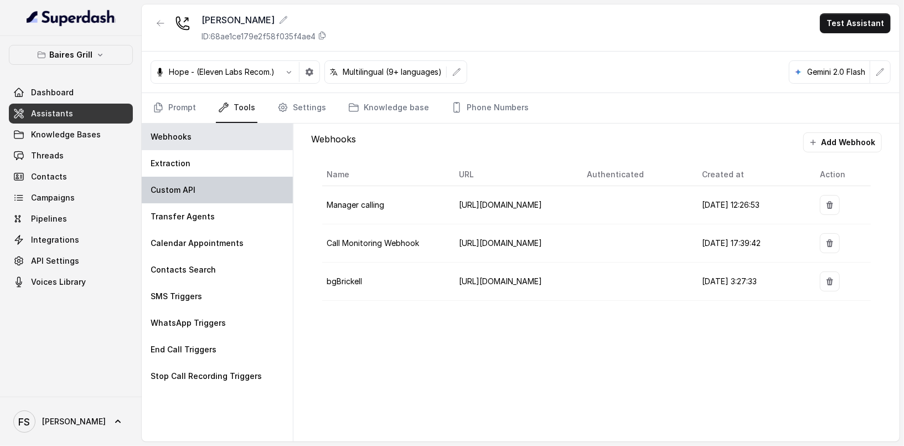
click at [217, 194] on div "Custom API" at bounding box center [217, 190] width 151 height 27
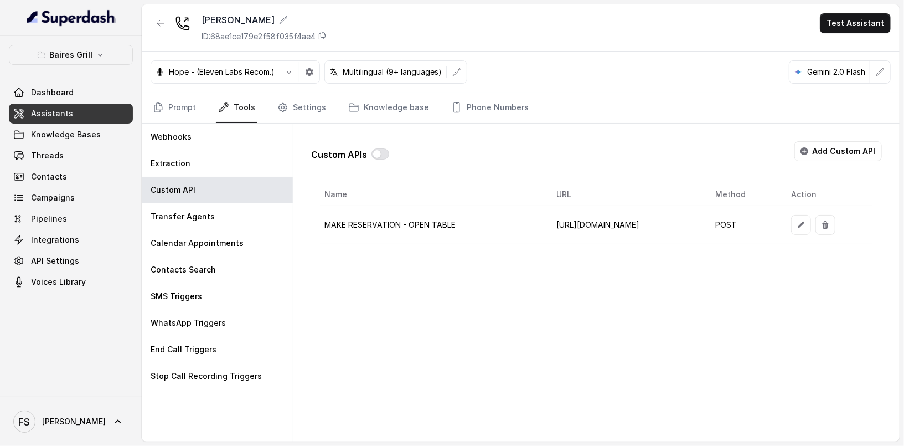
scroll to position [0, 44]
click at [806, 226] on icon "button" at bounding box center [801, 224] width 9 height 9
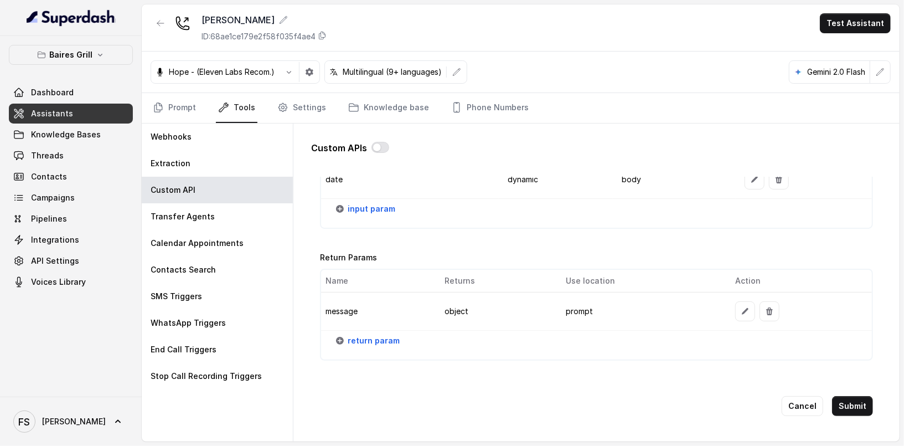
scroll to position [1006, 0]
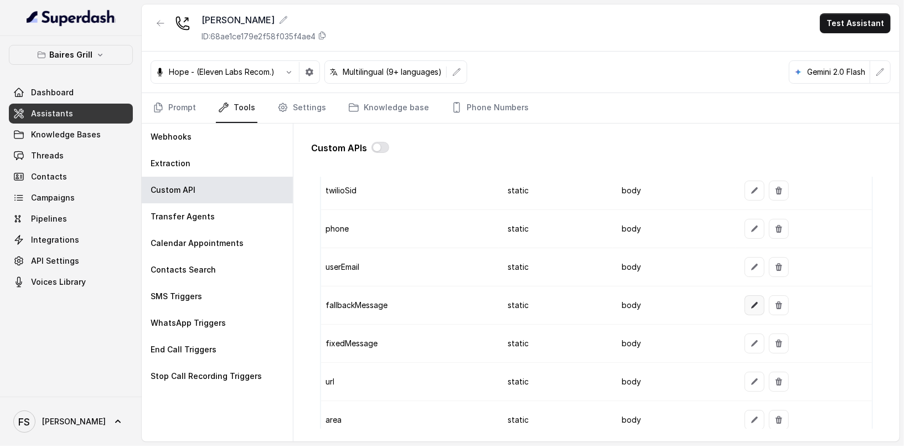
click at [749, 304] on button "button" at bounding box center [755, 305] width 20 height 20
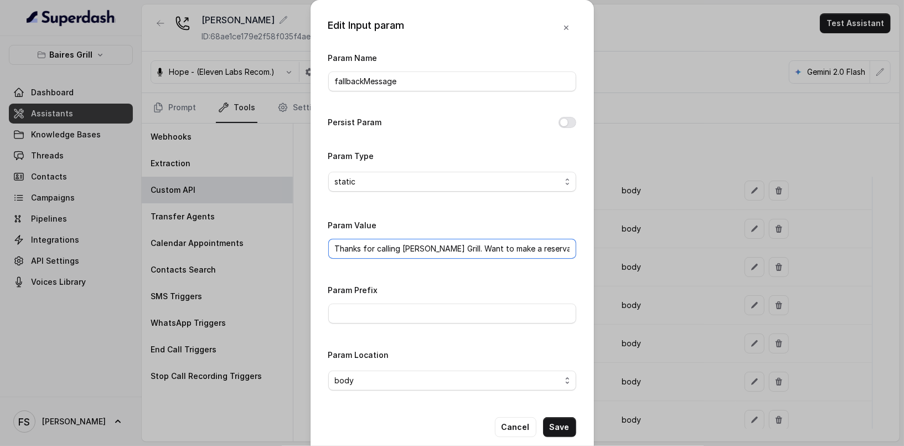
scroll to position [0, 102]
drag, startPoint x: 548, startPoint y: 251, endPoint x: 602, endPoint y: 246, distance: 53.9
click at [616, 245] on div "Edit Input param Param Name fallbackMessage Persist Param Param Type static Par…" at bounding box center [452, 223] width 904 height 446
click at [660, 165] on div "Edit Input param Param Name fallbackMessage Persist Param Param Type static Par…" at bounding box center [452, 223] width 904 height 446
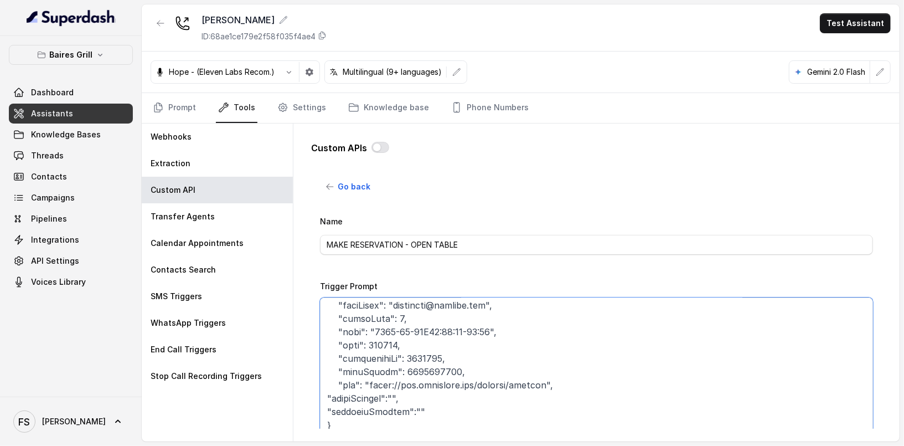
click at [569, 337] on textarea "Trigger Prompt" at bounding box center [596, 366] width 553 height 138
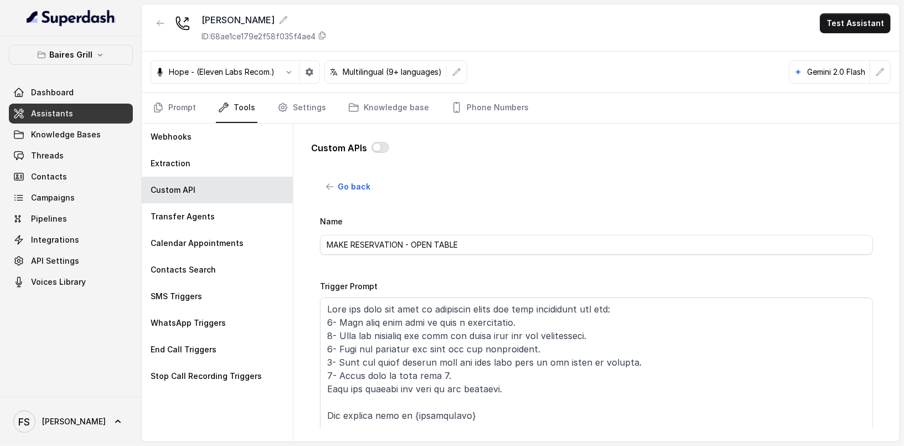
click at [150, 18] on div "[PERSON_NAME] ID: 68ae1ce179e2f58f035f4ae4 Test Assistant" at bounding box center [521, 27] width 758 height 47
click at [159, 27] on icon "button" at bounding box center [160, 23] width 9 height 9
